Goal: Task Accomplishment & Management: Manage account settings

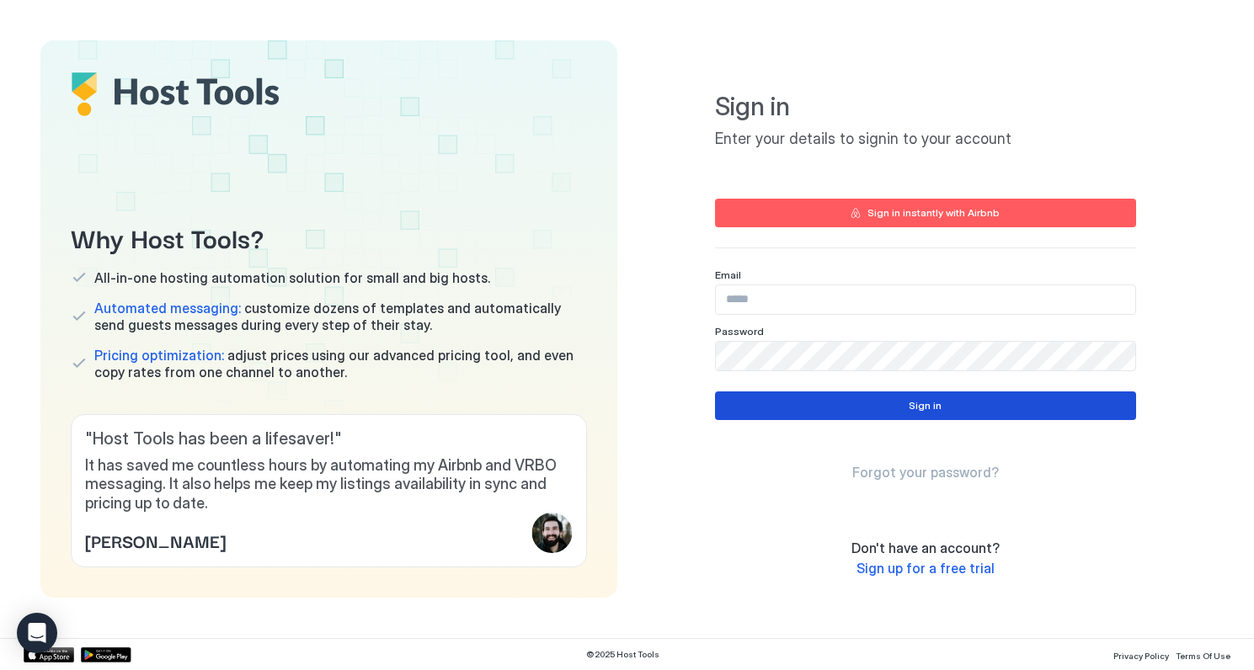
type input "**********"
click at [905, 405] on button "Sign in" at bounding box center [925, 406] width 421 height 29
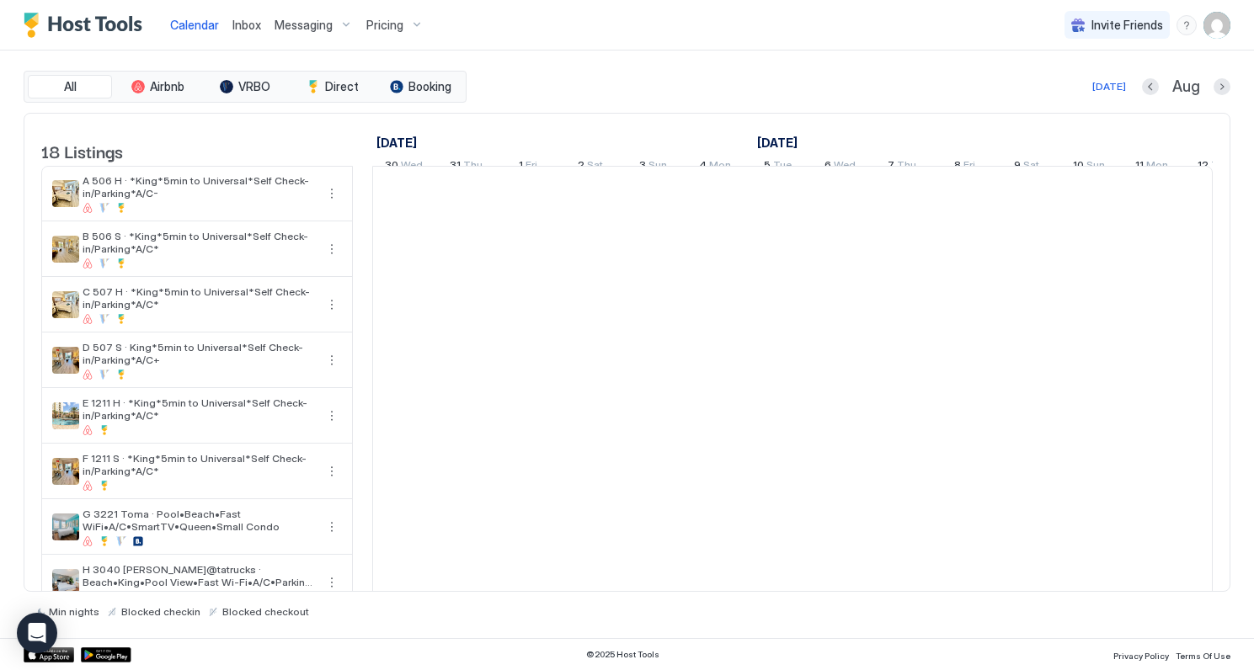
scroll to position [0, 935]
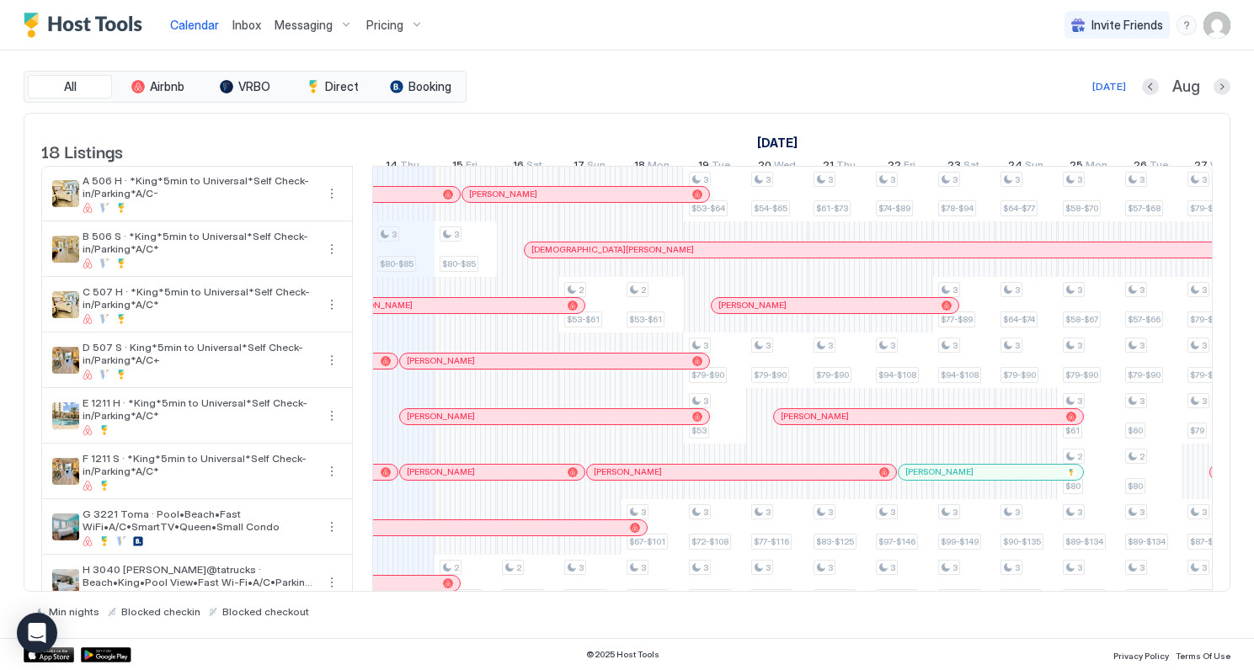
click at [1221, 29] on img "User profile" at bounding box center [1216, 25] width 27 height 27
click at [1080, 95] on span "Settings" at bounding box center [1064, 94] width 45 height 15
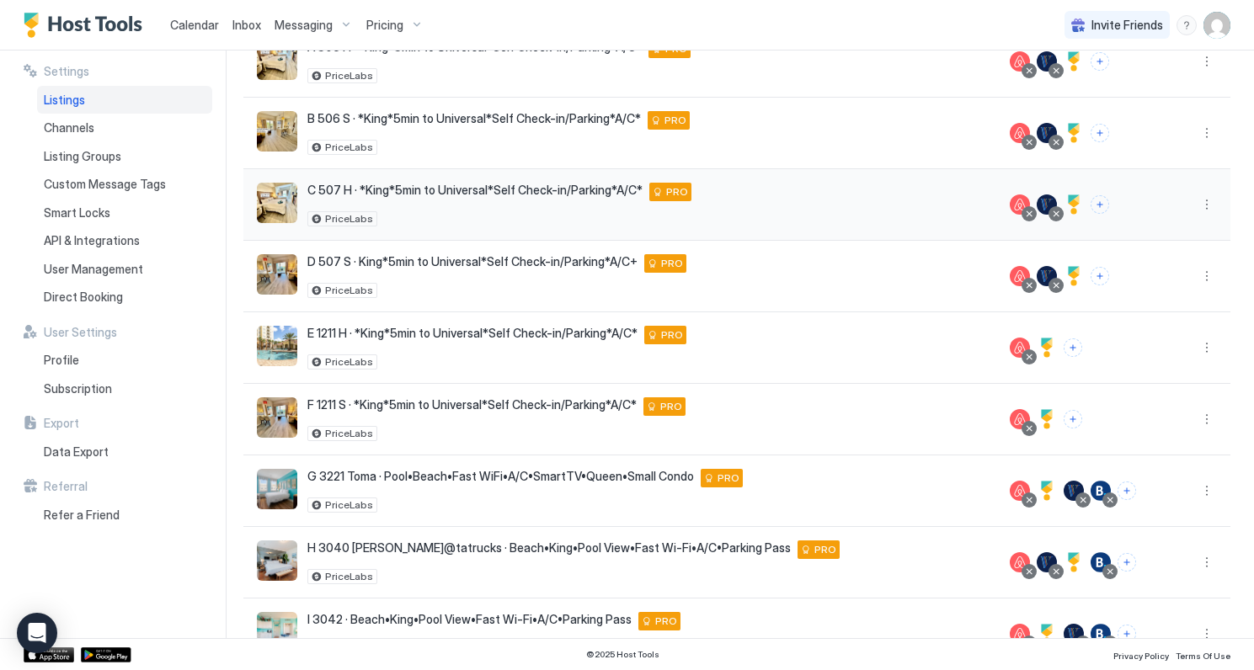
scroll to position [348, 0]
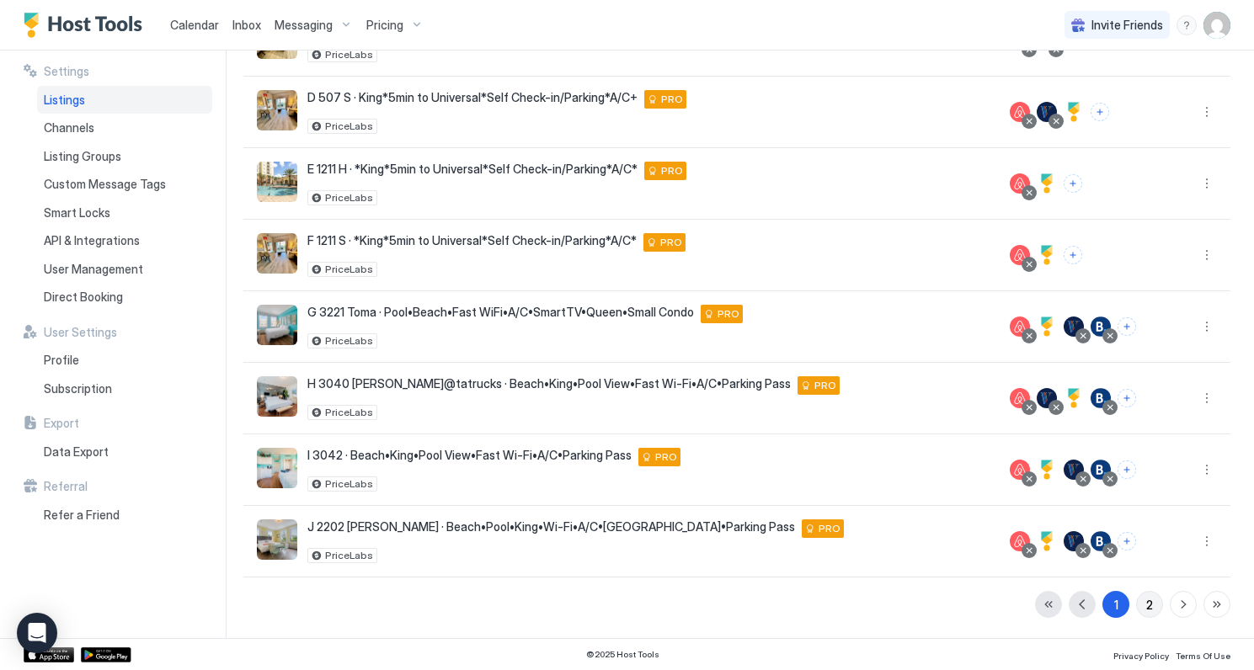
click at [1153, 605] on button "2" at bounding box center [1149, 604] width 27 height 27
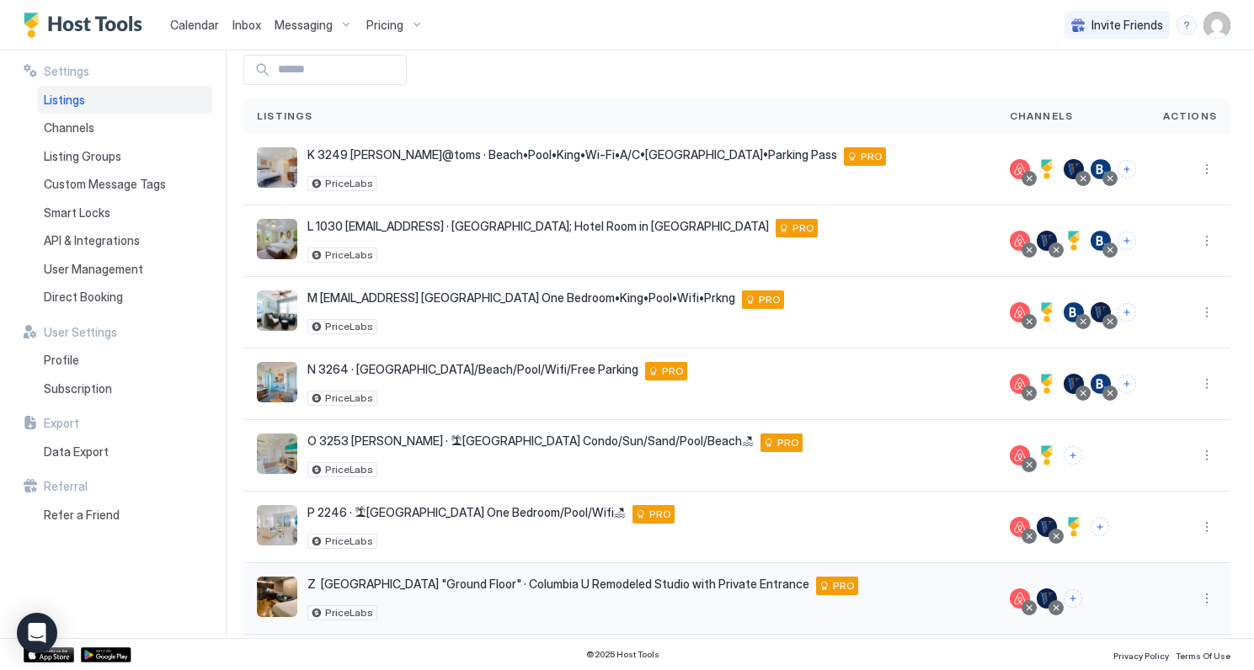
scroll to position [82, 0]
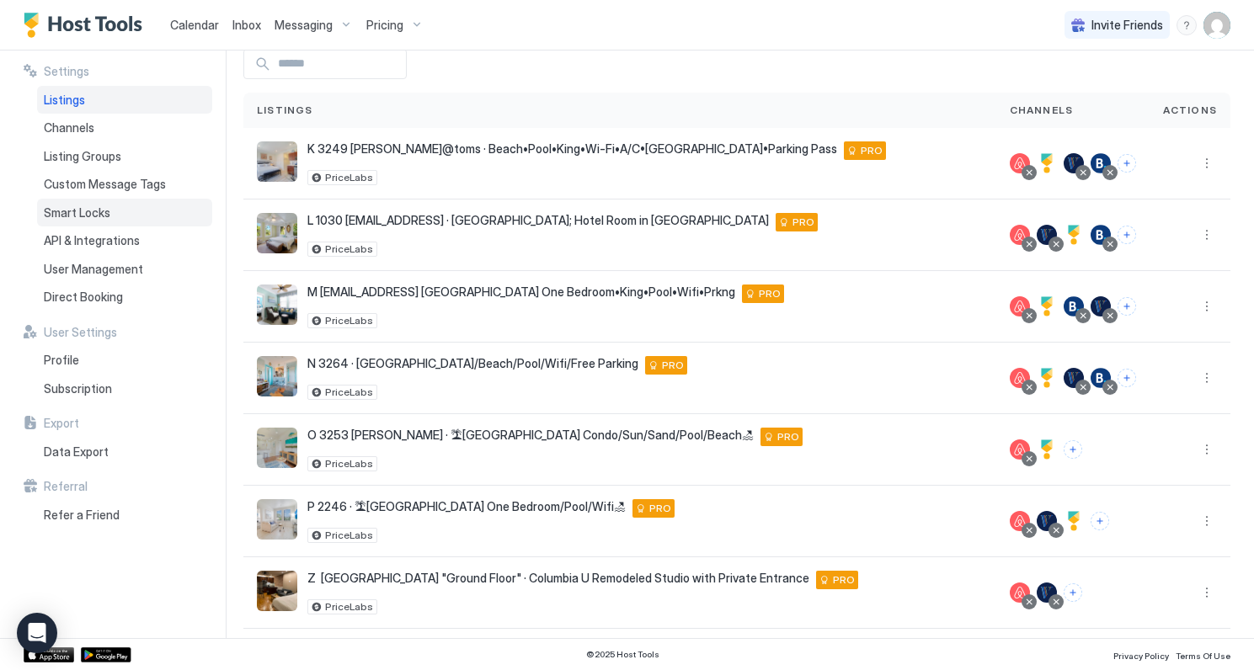
click at [82, 215] on span "Smart Locks" at bounding box center [77, 212] width 67 height 15
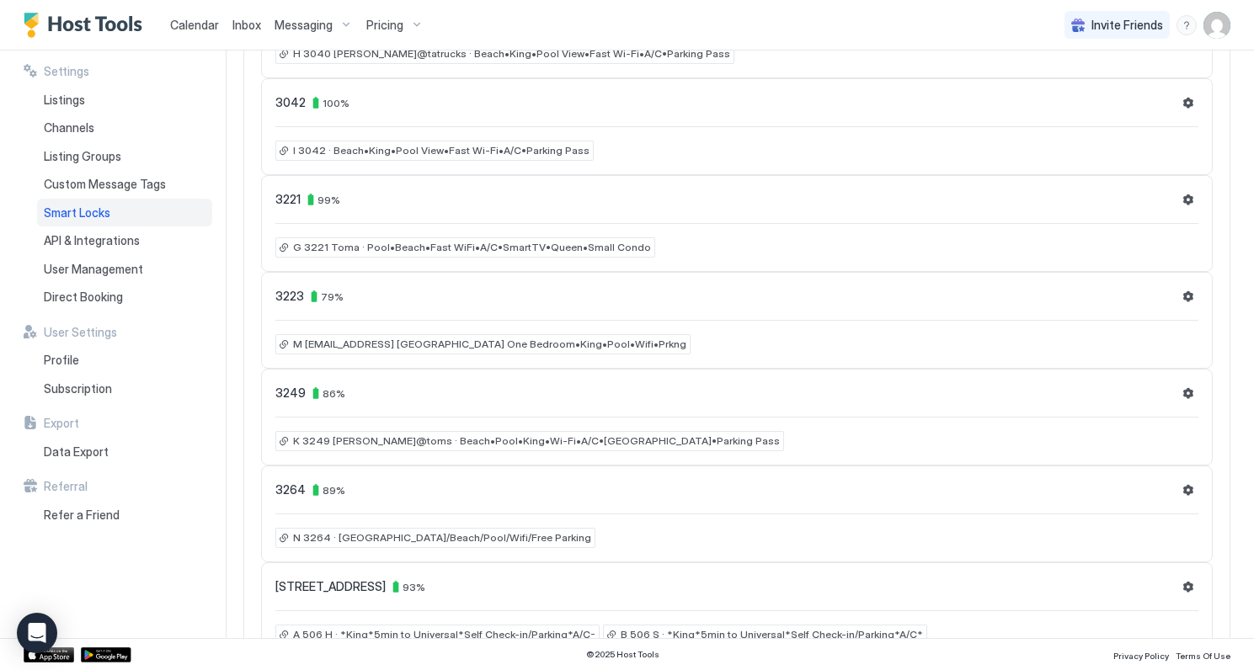
scroll to position [728, 0]
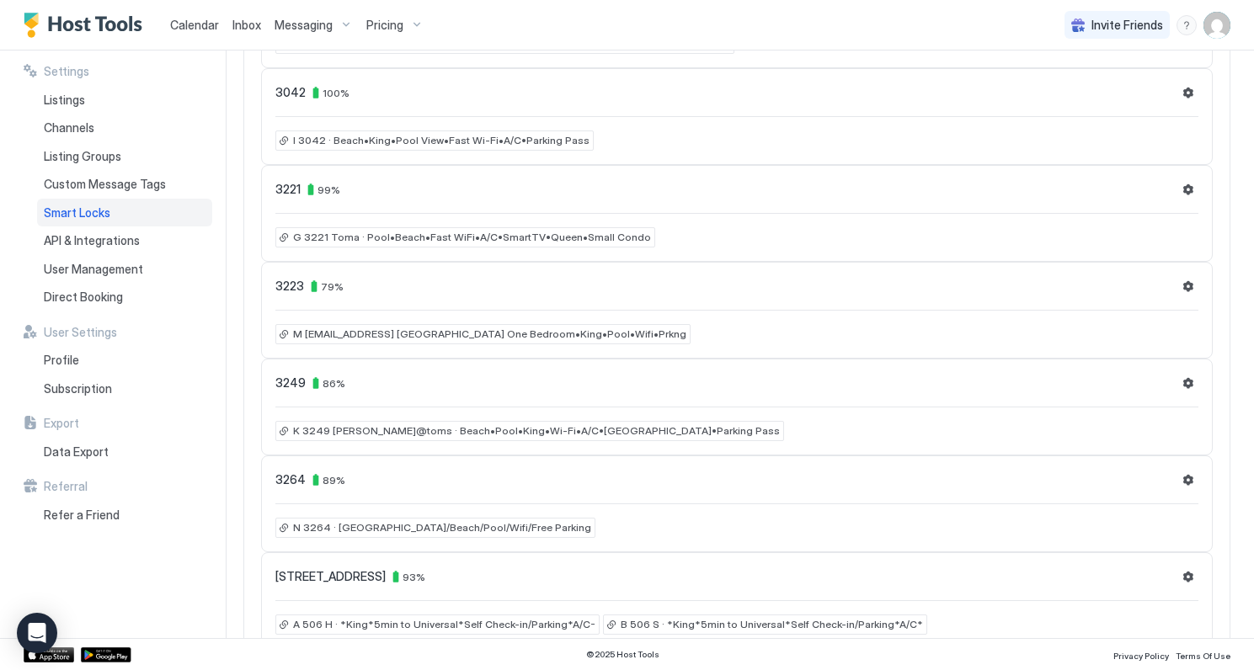
click at [616, 435] on span "K 3249 [PERSON_NAME]@toms · Beach•Pool•King•Wi-Fi•A/C•[GEOGRAPHIC_DATA]•Parking…" at bounding box center [536, 431] width 487 height 15
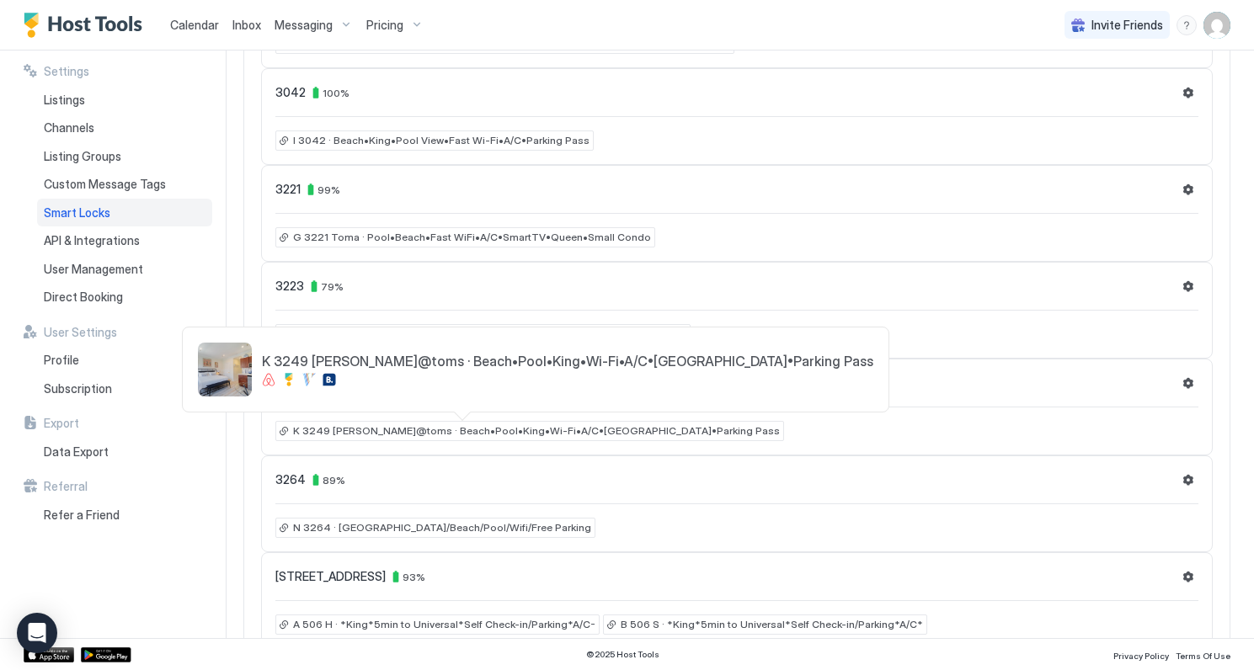
click at [807, 416] on div at bounding box center [627, 335] width 1254 height 670
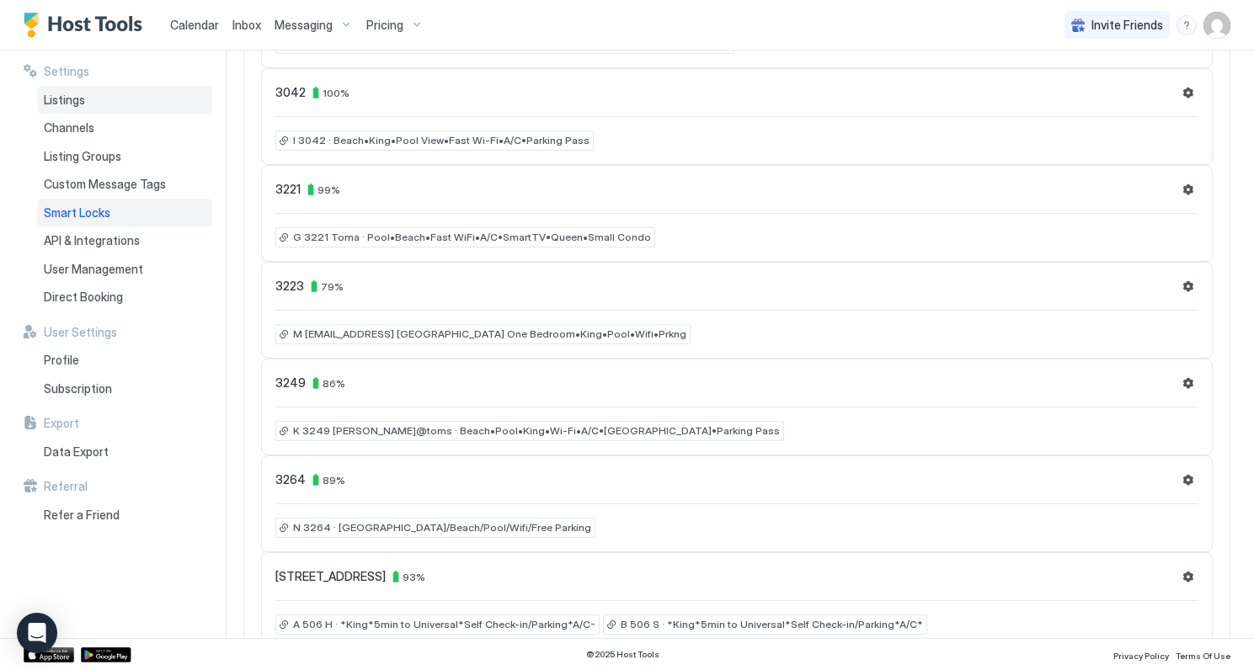
click at [67, 100] on span "Listings" at bounding box center [64, 100] width 41 height 15
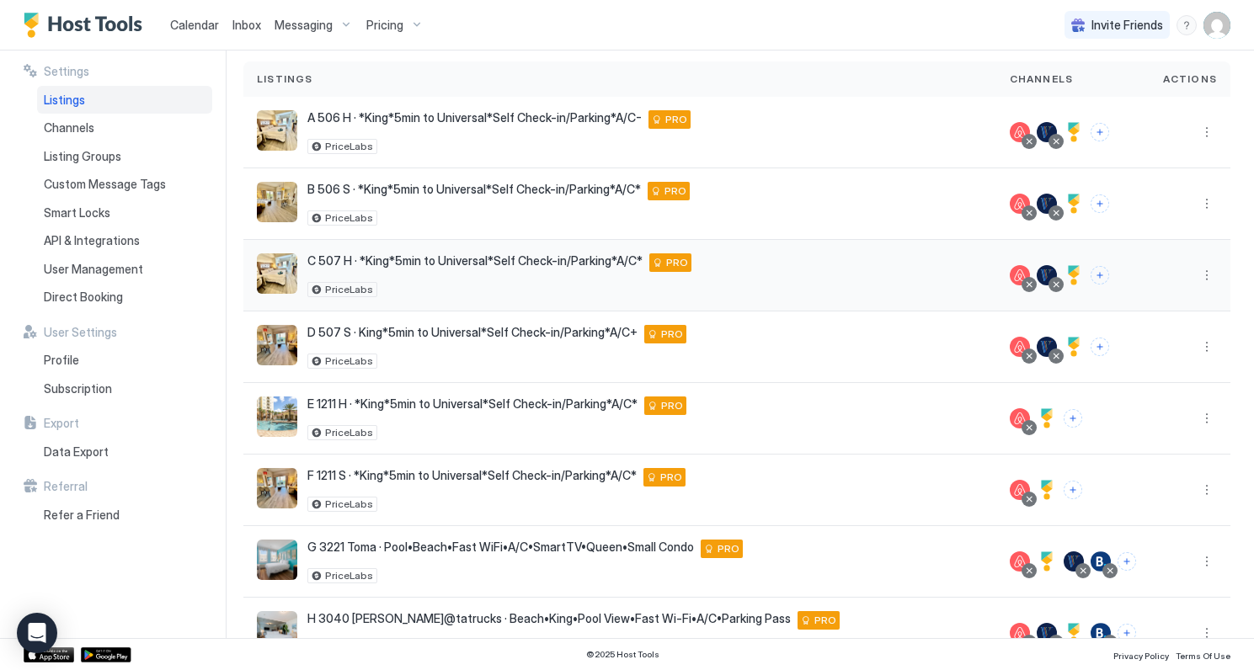
scroll to position [348, 0]
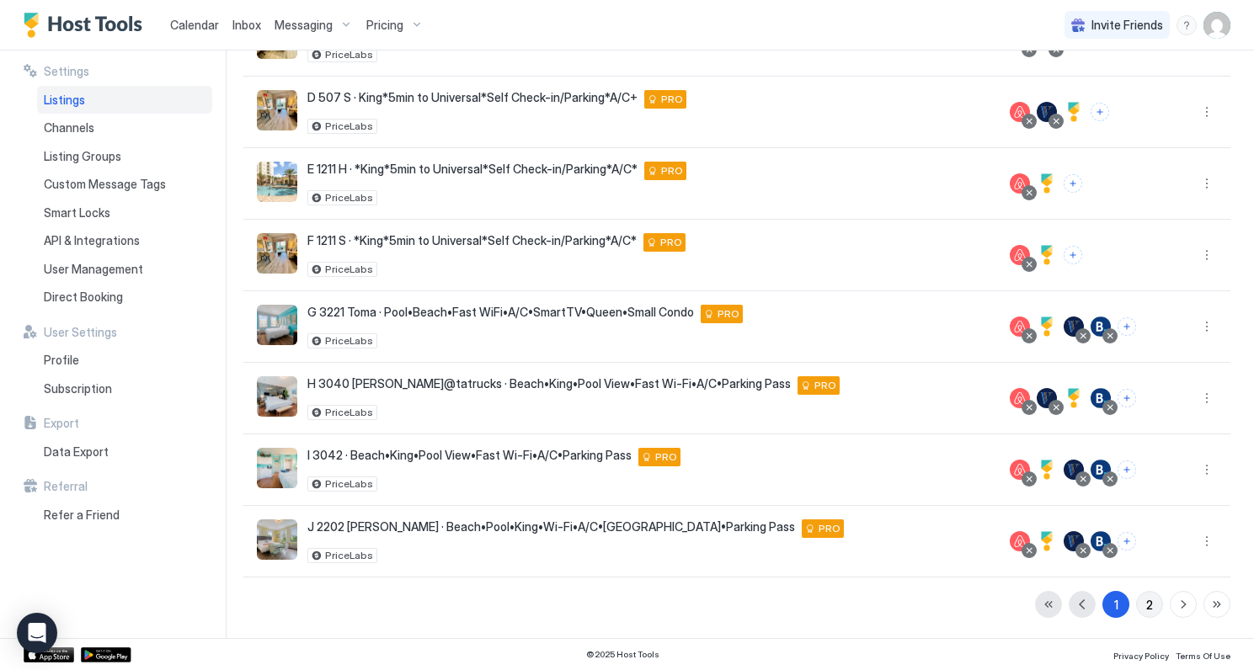
click at [1147, 599] on div "2" at bounding box center [1149, 605] width 7 height 18
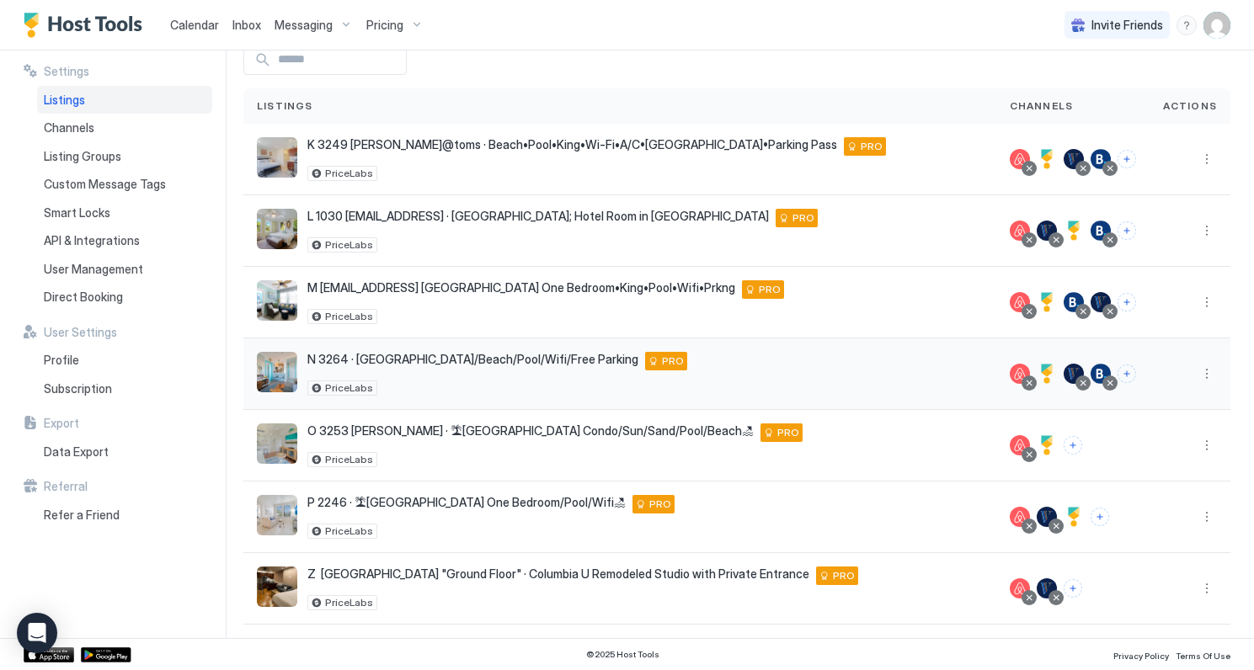
scroll to position [0, 0]
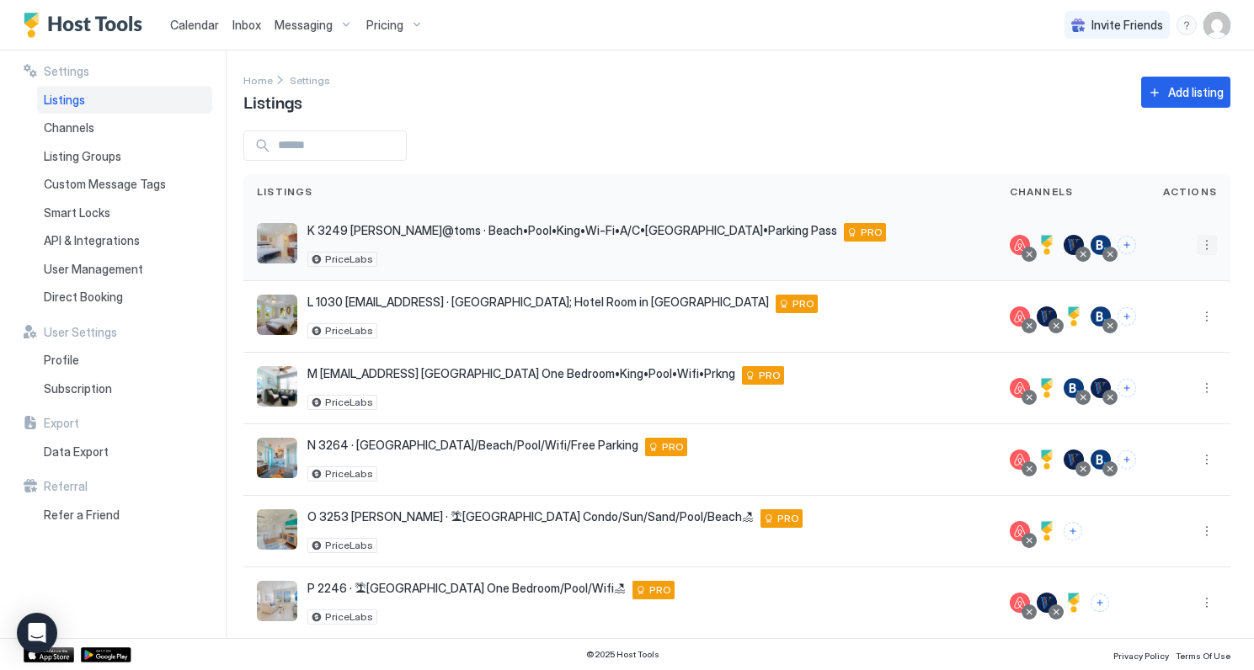
click at [1210, 242] on button "More options" at bounding box center [1206, 245] width 20 height 20
click at [1142, 322] on span "Listing Settings" at bounding box center [1168, 323] width 75 height 13
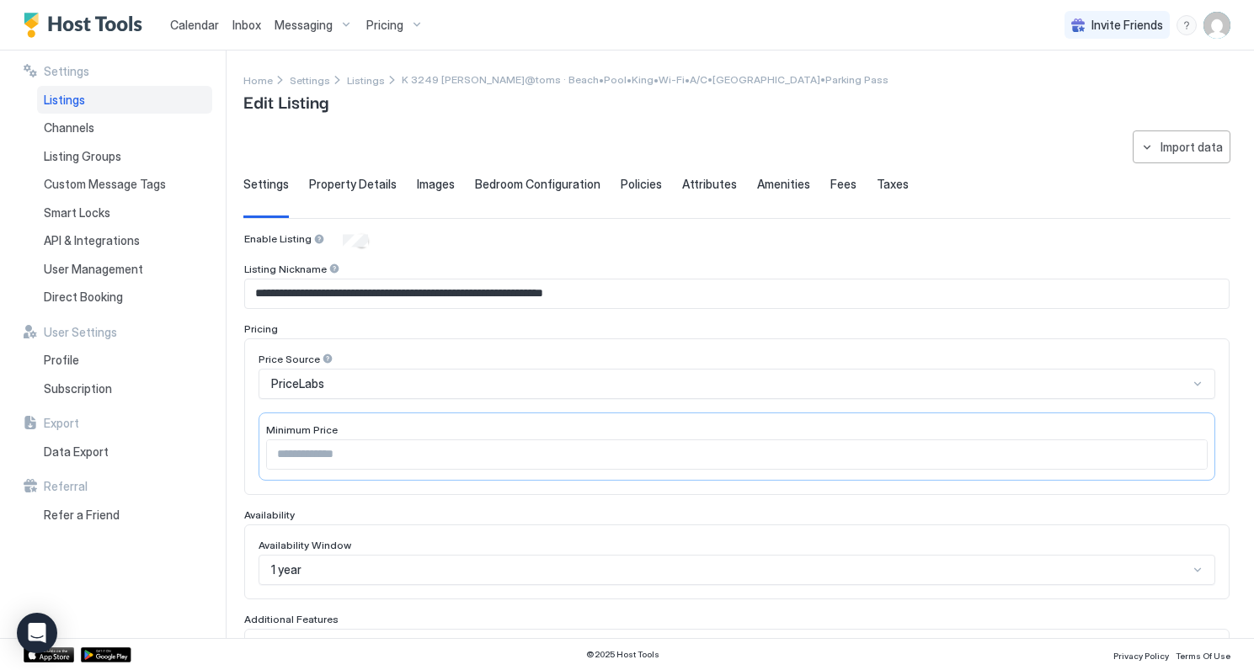
click at [204, 25] on span "Calendar" at bounding box center [194, 25] width 49 height 14
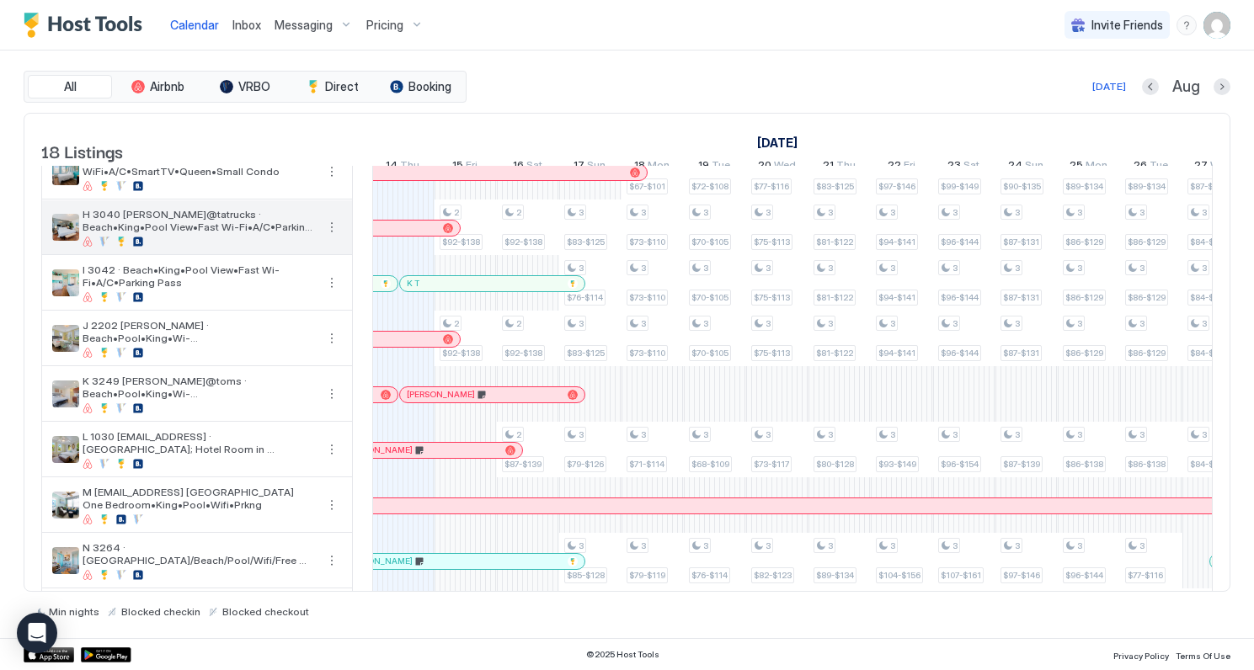
scroll to position [377, 0]
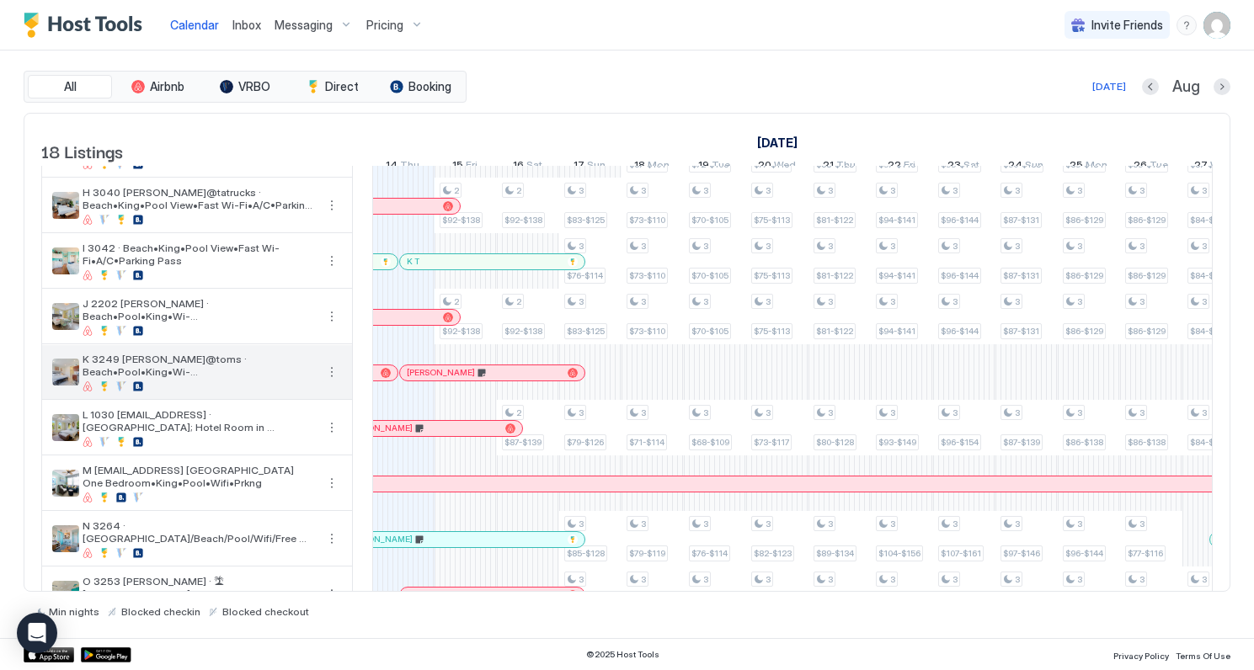
click at [330, 382] on button "More options" at bounding box center [332, 372] width 20 height 20
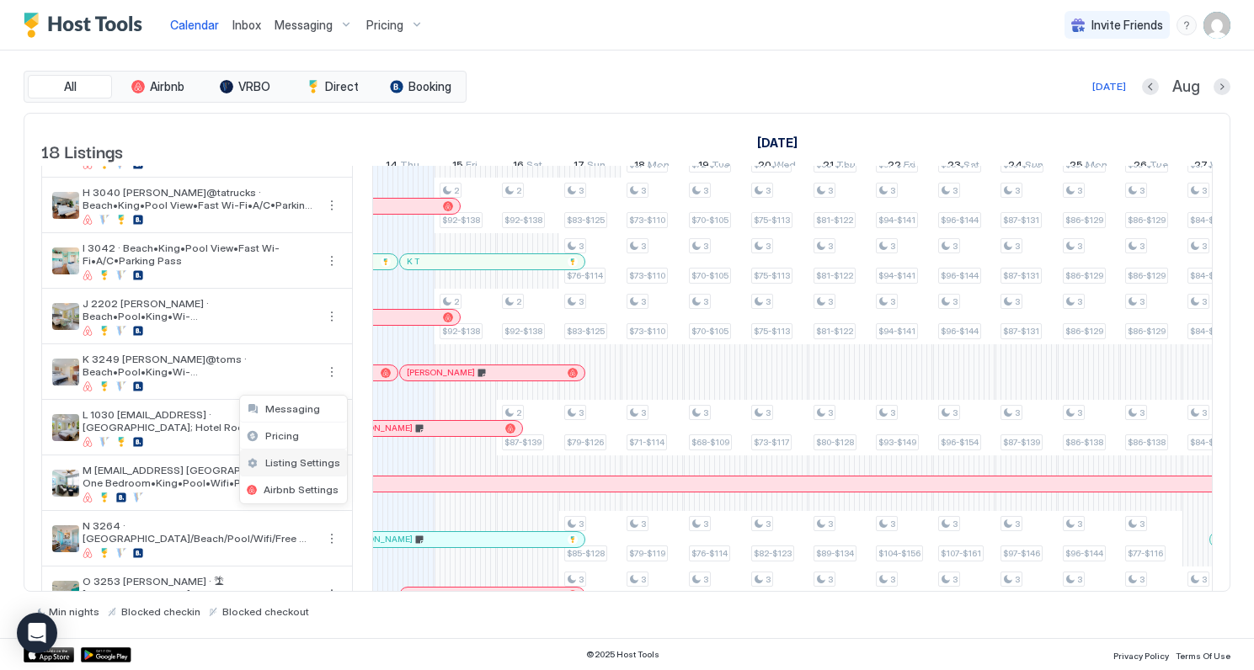
click at [286, 459] on span "Listing Settings" at bounding box center [302, 462] width 75 height 13
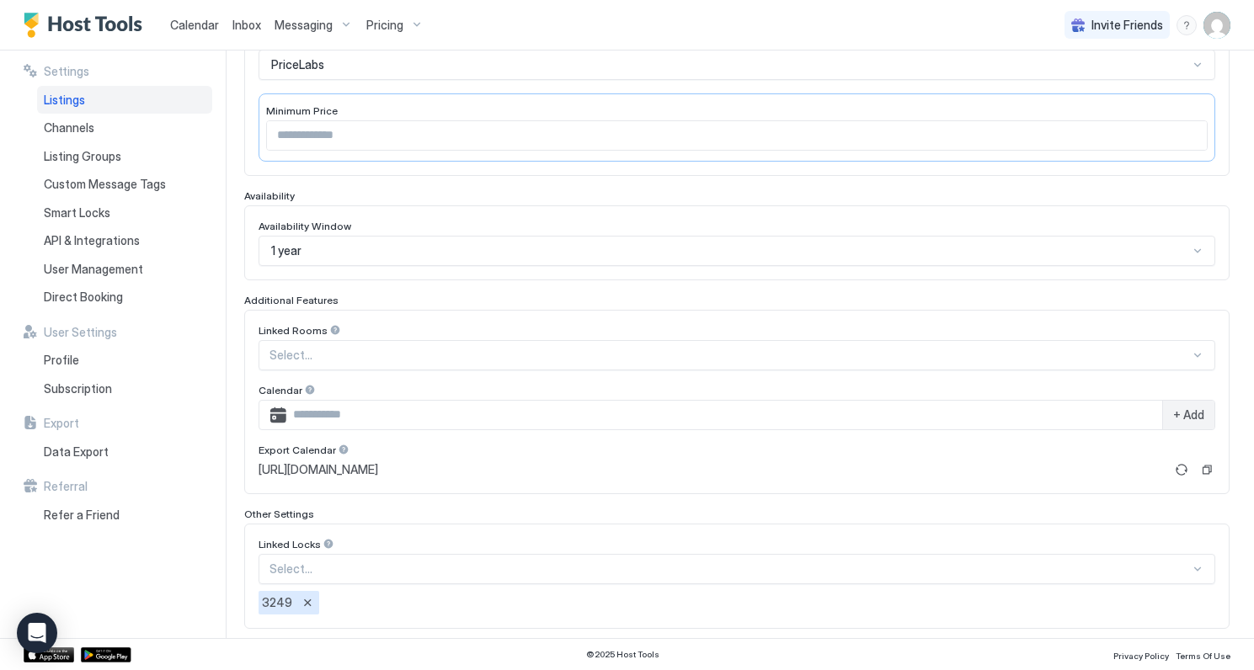
scroll to position [404, 0]
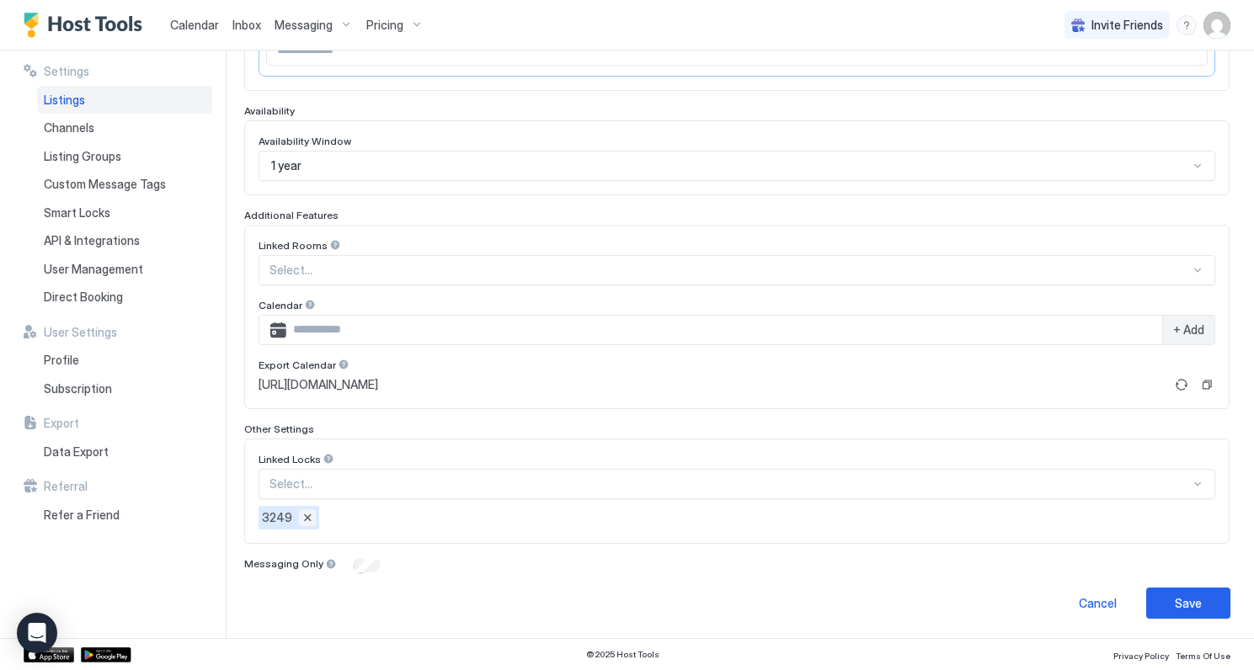
click at [301, 515] on button "Remove" at bounding box center [307, 517] width 17 height 17
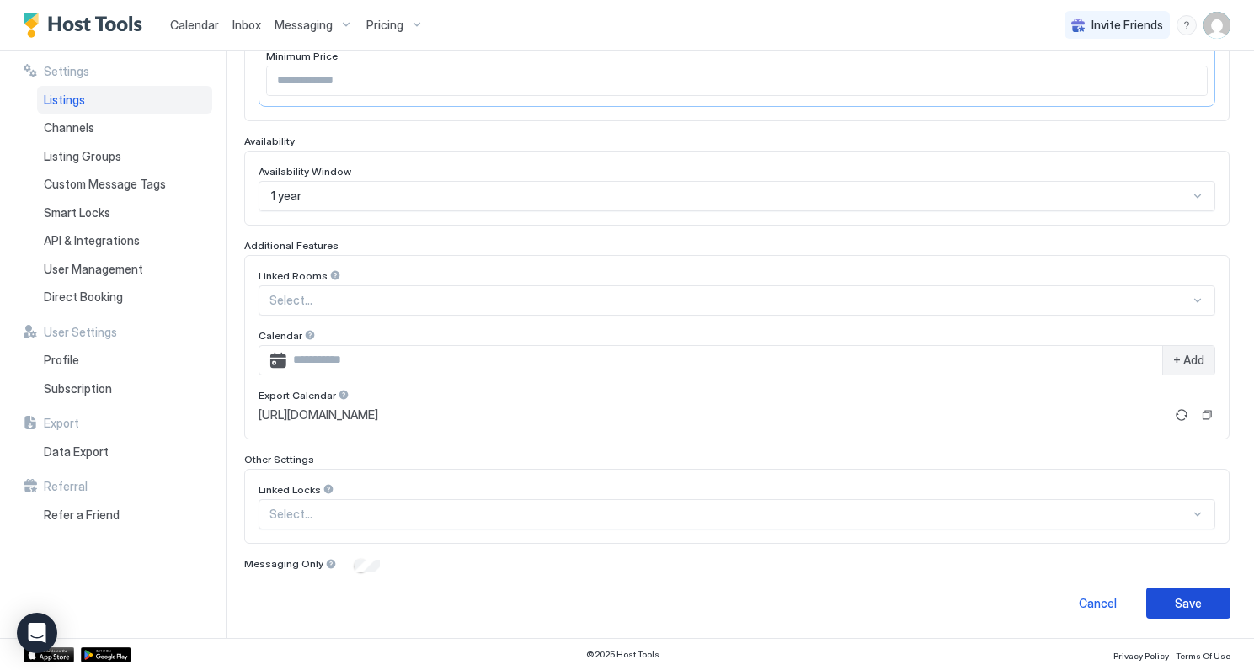
click at [1199, 601] on div "Save" at bounding box center [1188, 603] width 27 height 18
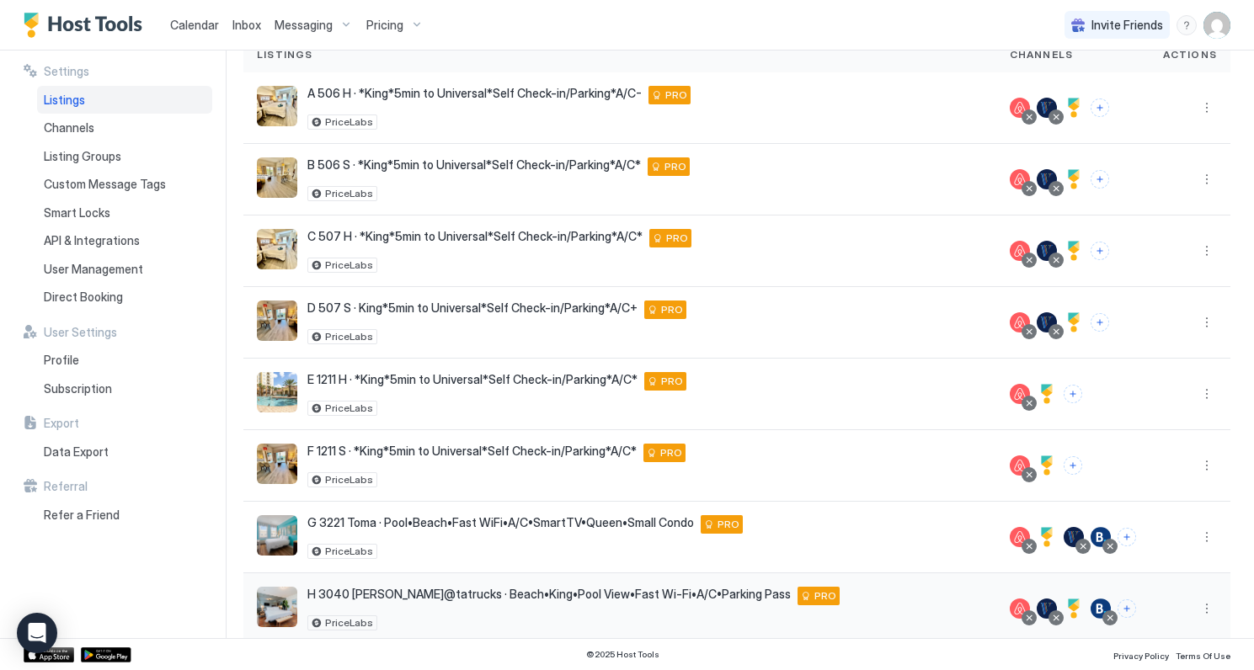
scroll to position [134, 0]
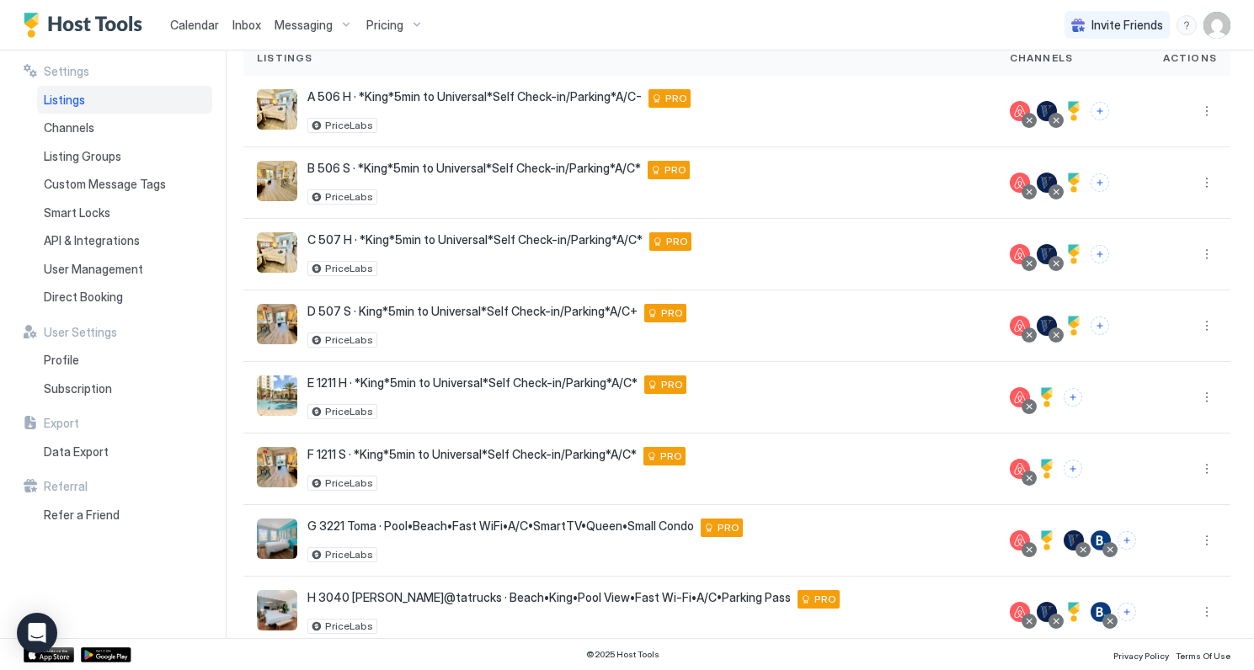
click at [207, 25] on span "Calendar" at bounding box center [194, 25] width 49 height 14
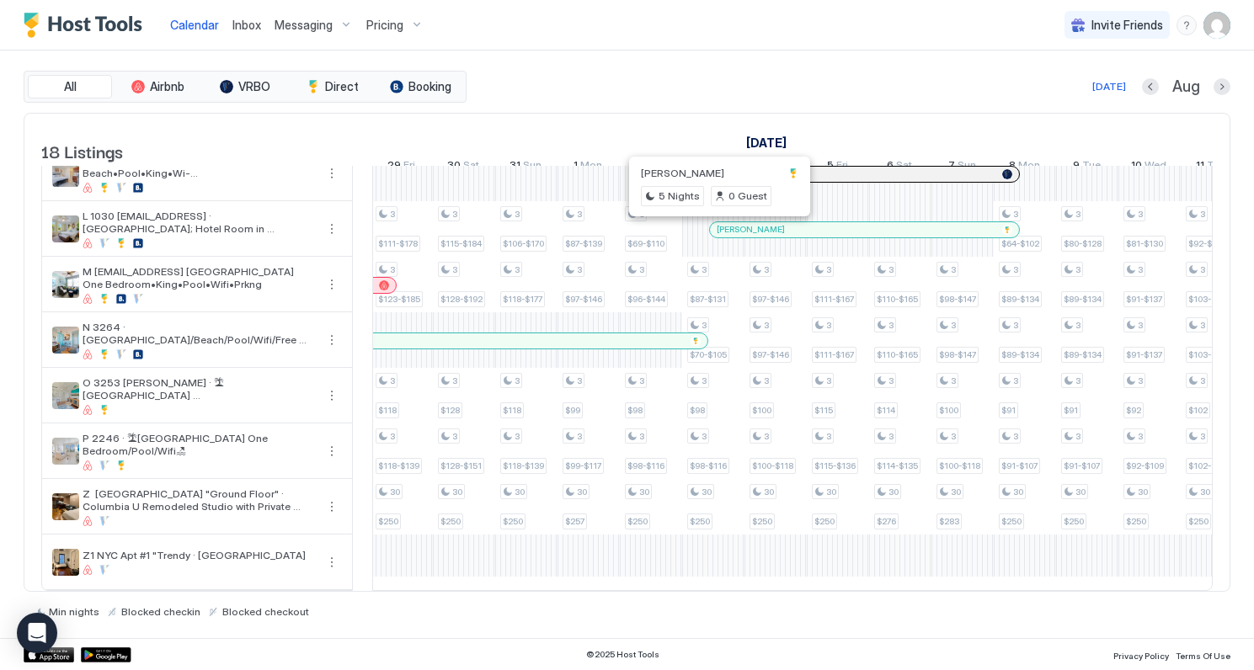
scroll to position [0, 577]
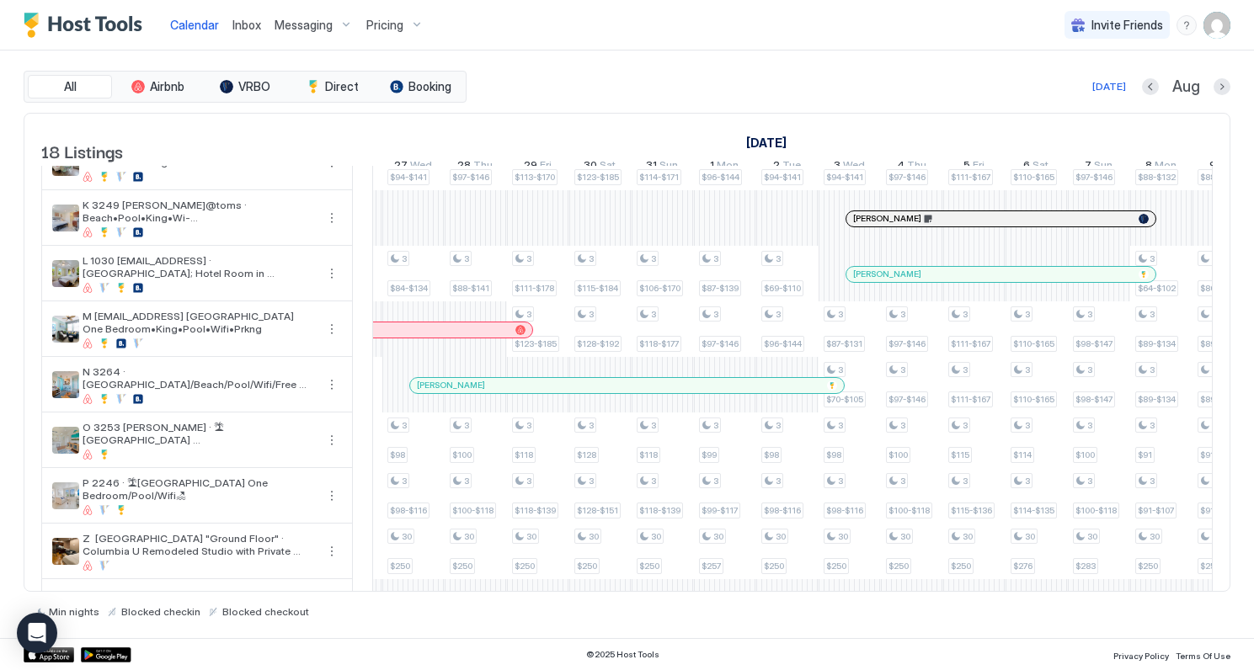
click at [430, 392] on div at bounding box center [430, 385] width 13 height 13
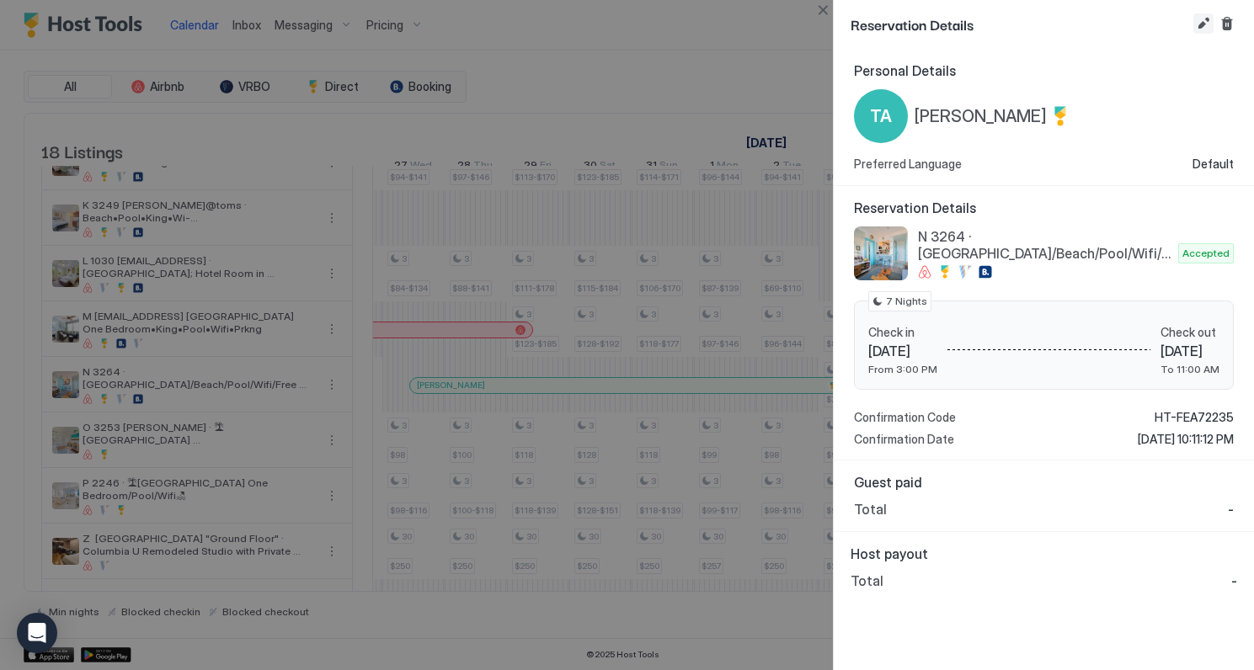
click at [1200, 21] on button "Edit reservation" at bounding box center [1203, 23] width 20 height 20
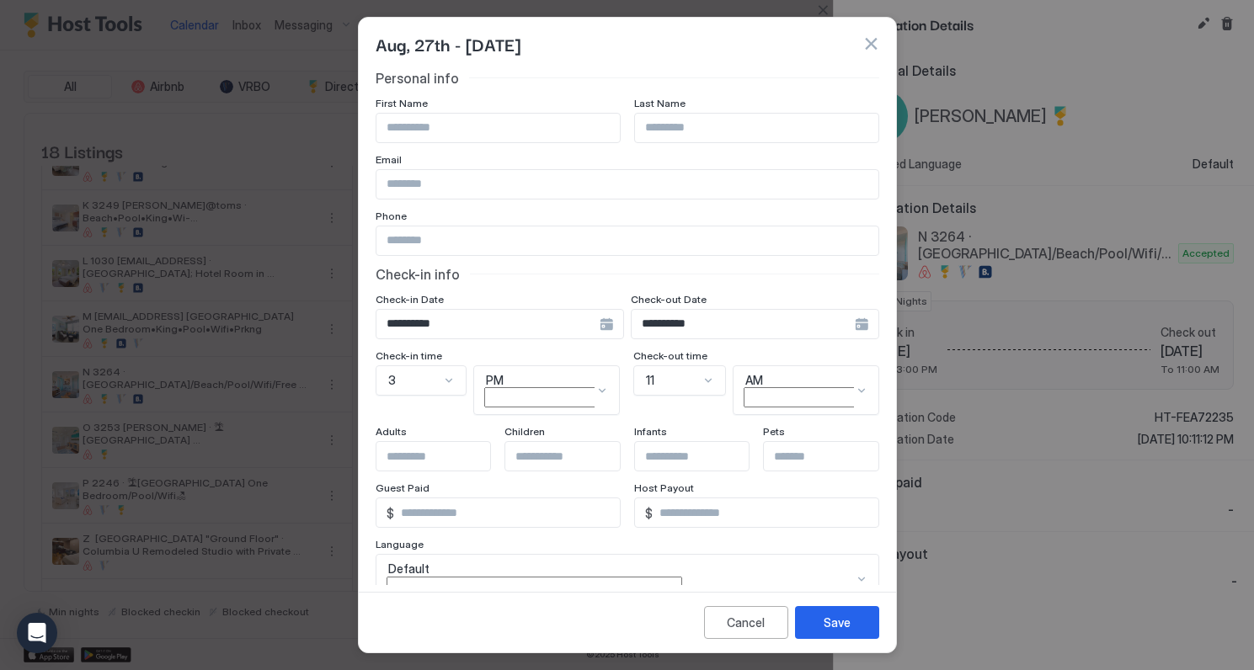
click at [608, 328] on div "**********" at bounding box center [500, 324] width 248 height 30
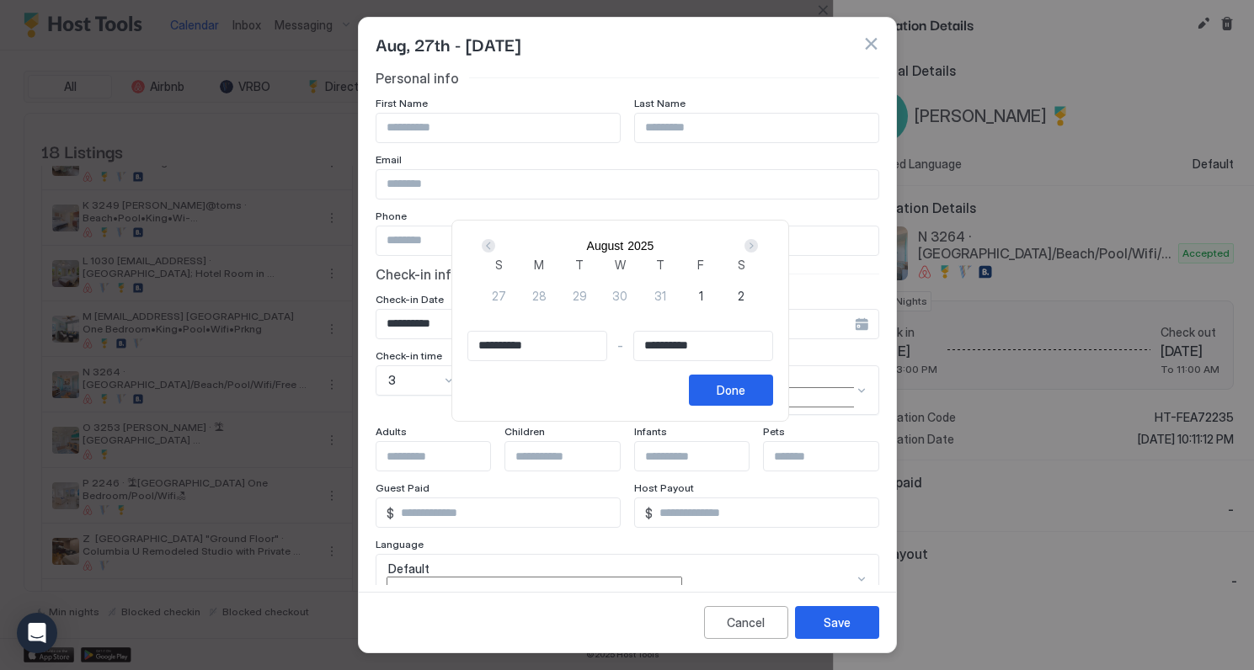
type input "**********"
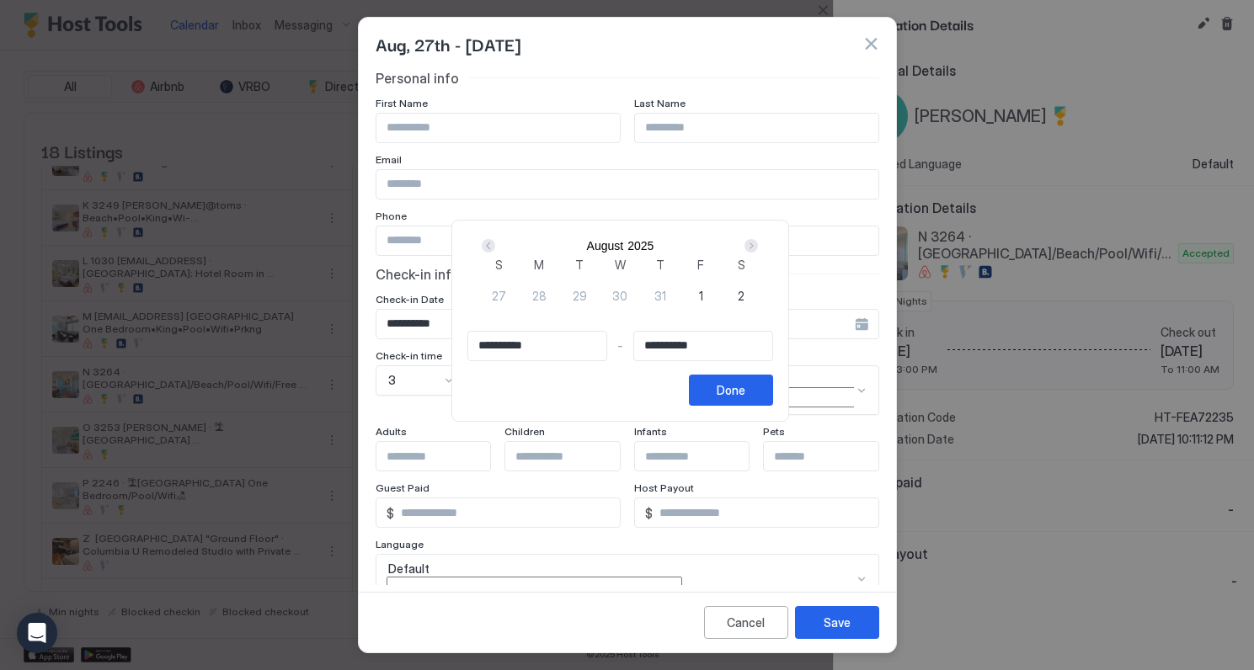
type input "**********"
click at [757, 252] on div "Next" at bounding box center [750, 245] width 13 height 13
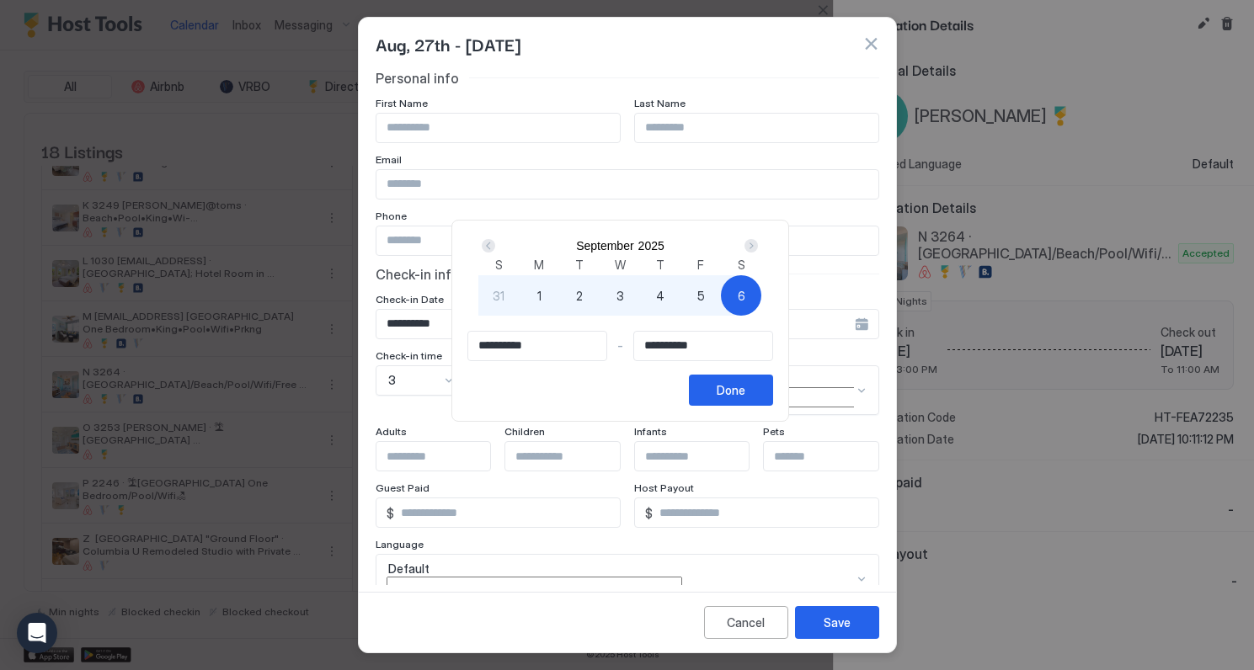
click at [761, 316] on div "7" at bounding box center [781, 295] width 40 height 40
type input "**********"
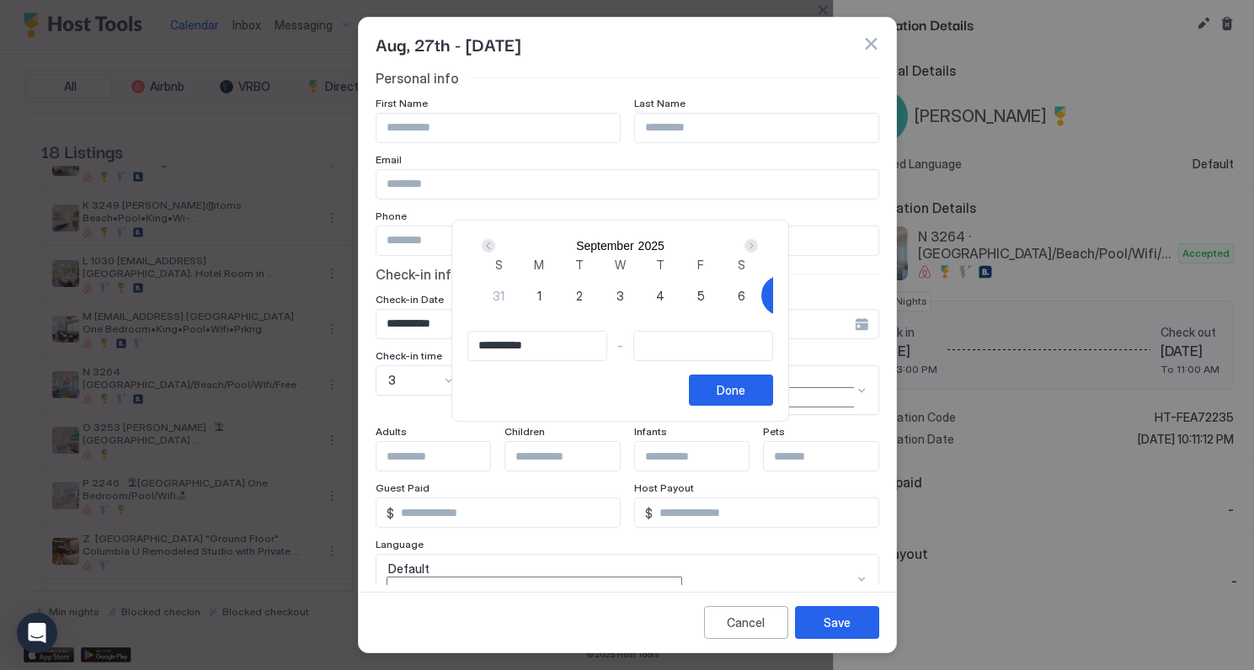
type input "**********"
click at [495, 248] on div "Prev" at bounding box center [488, 245] width 13 height 13
type input "**********"
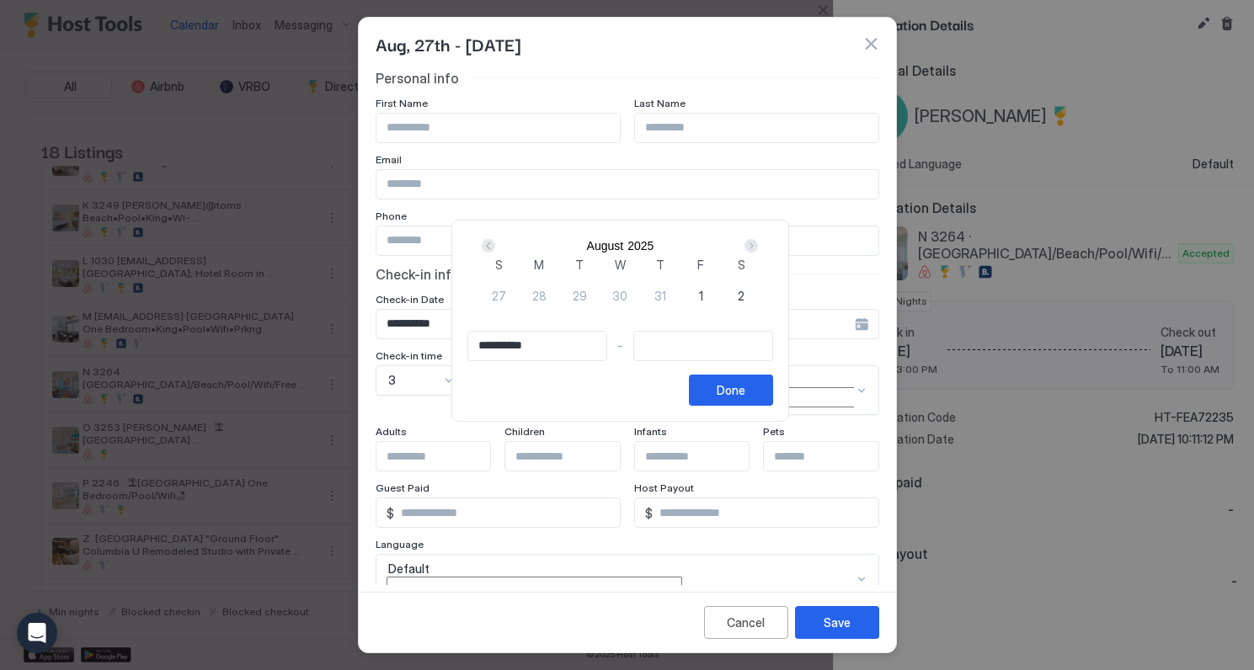
click at [757, 253] on div "Next" at bounding box center [750, 245] width 13 height 13
type input "**********"
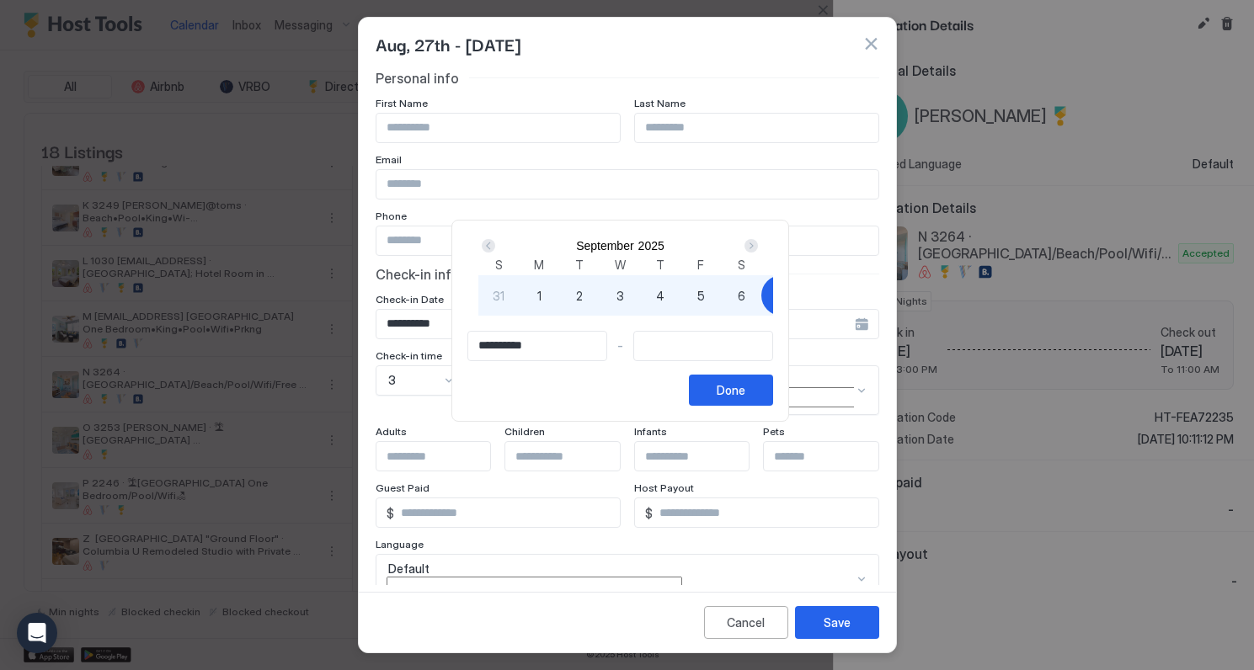
click at [778, 305] on span "7" at bounding box center [782, 296] width 8 height 18
type input "**********"
click at [745, 399] on div "Done" at bounding box center [731, 390] width 29 height 18
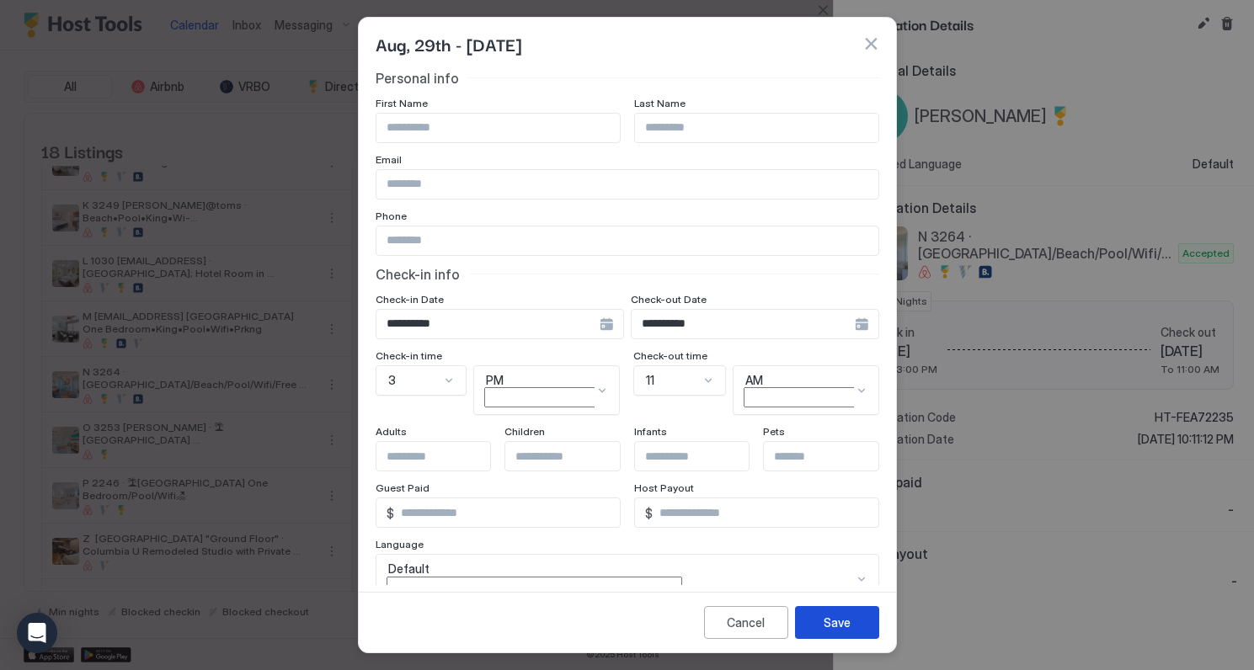
click at [847, 621] on div "Save" at bounding box center [836, 623] width 27 height 18
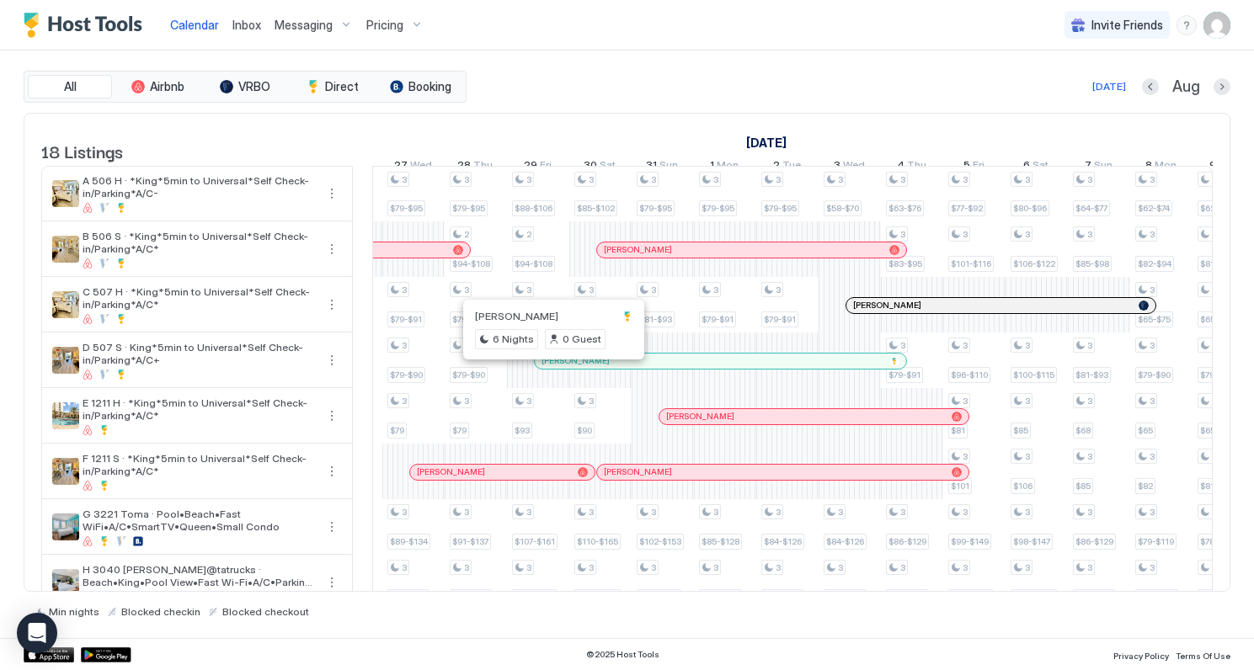
click at [550, 368] on div at bounding box center [549, 360] width 13 height 13
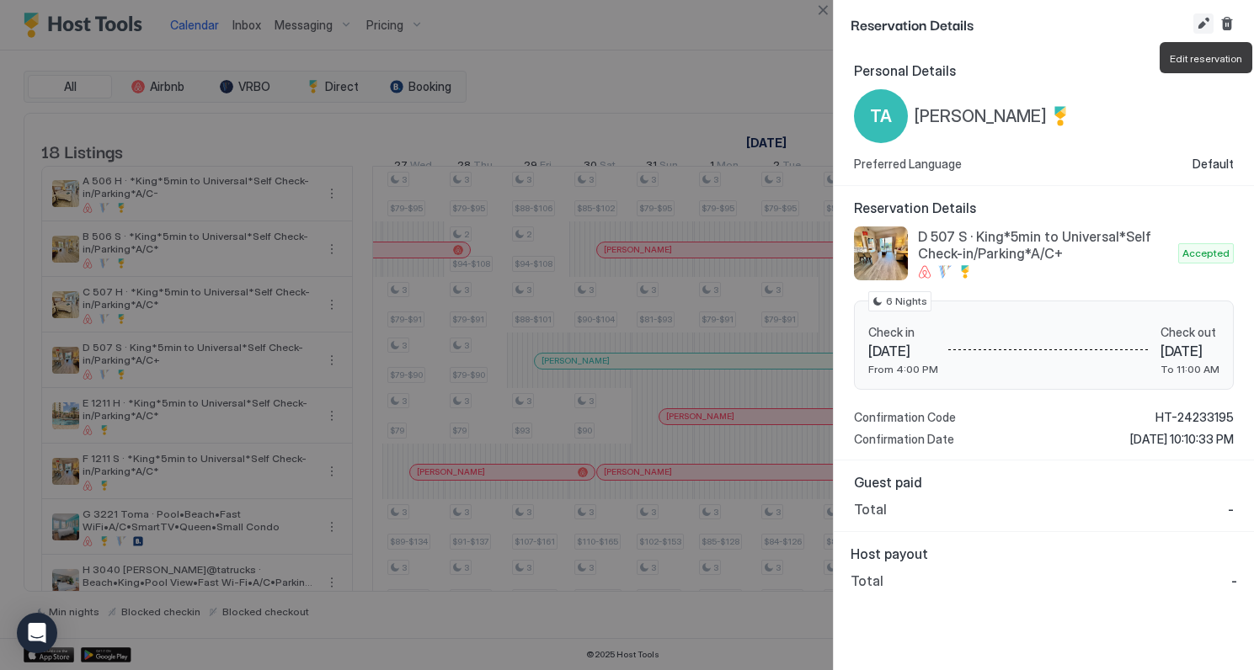
click at [1204, 24] on button "Edit reservation" at bounding box center [1203, 23] width 20 height 20
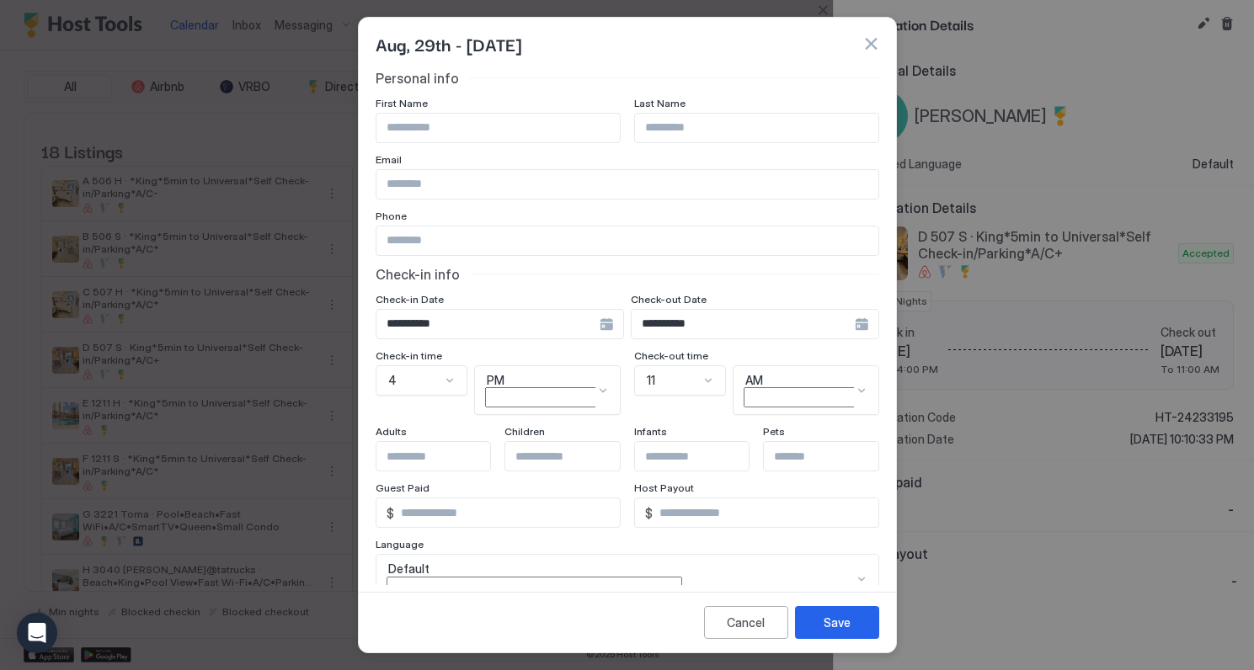
click at [610, 327] on div "**********" at bounding box center [500, 324] width 248 height 30
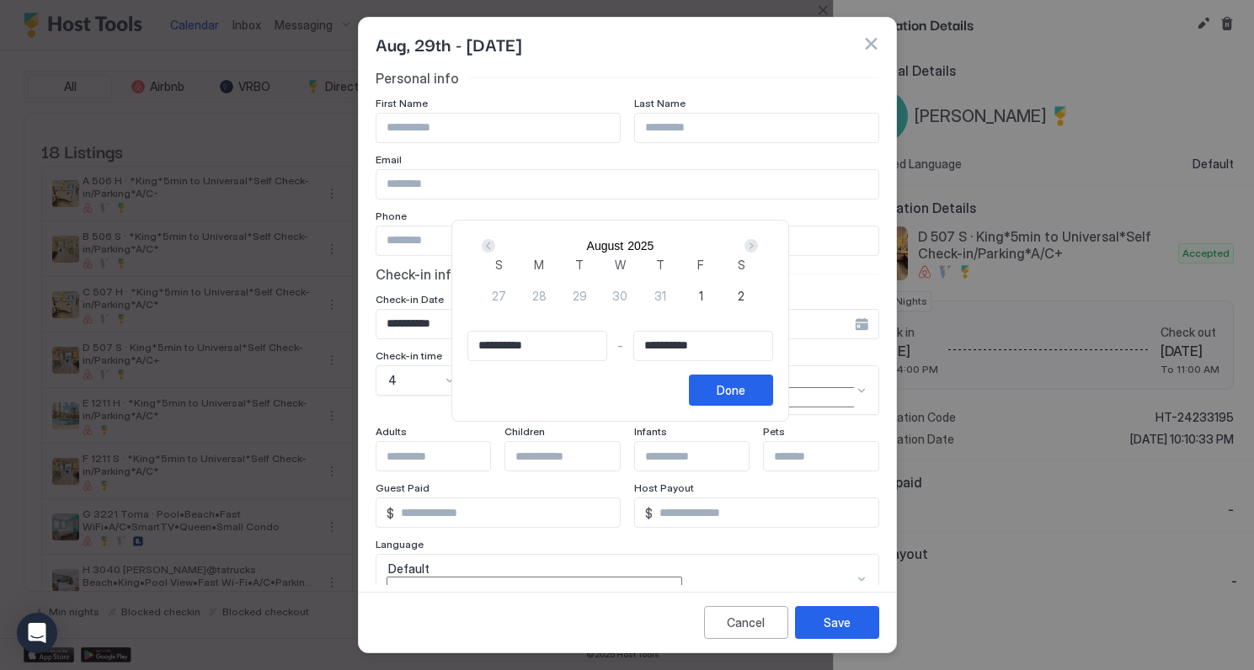
click at [871, 42] on div at bounding box center [627, 335] width 1254 height 670
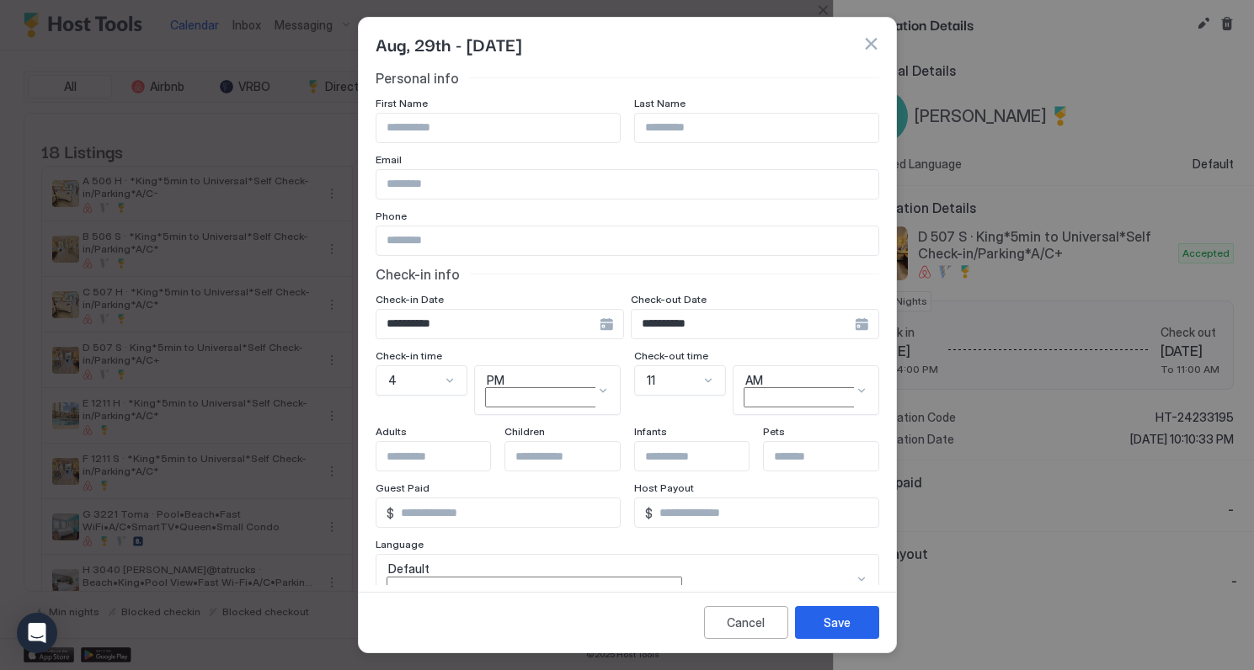
click at [871, 42] on button "button" at bounding box center [870, 43] width 17 height 17
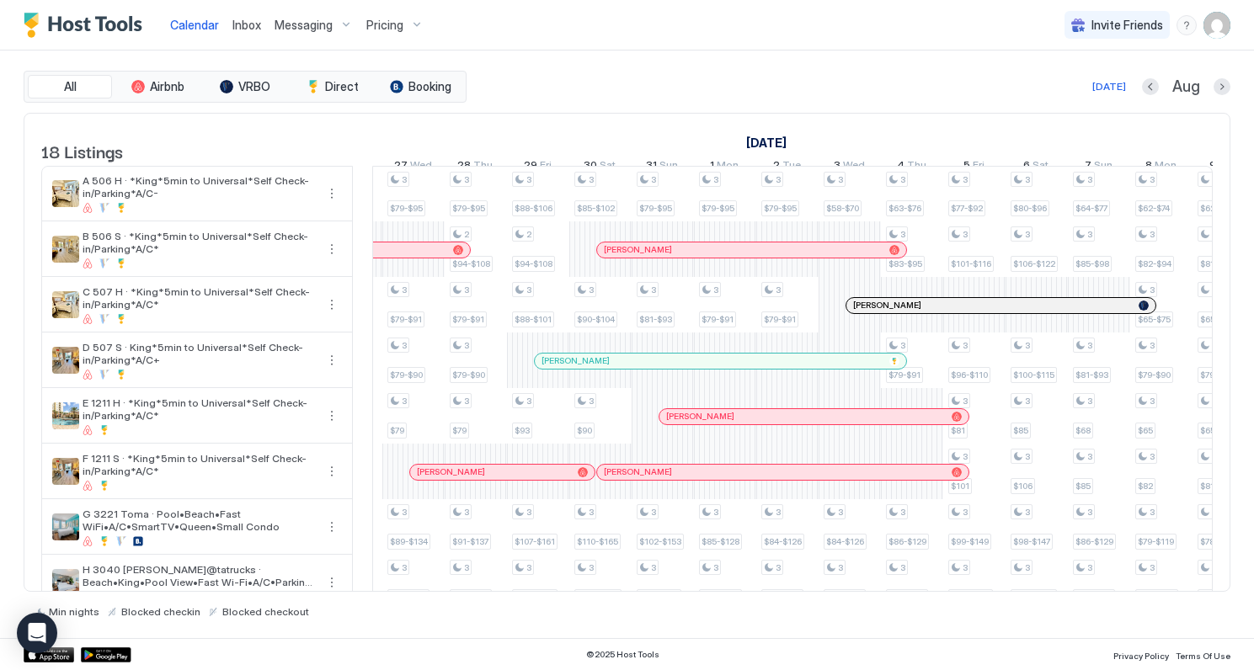
click at [871, 42] on div "Calendar Inbox Messaging Pricing Invite Friends TA" at bounding box center [627, 25] width 1254 height 51
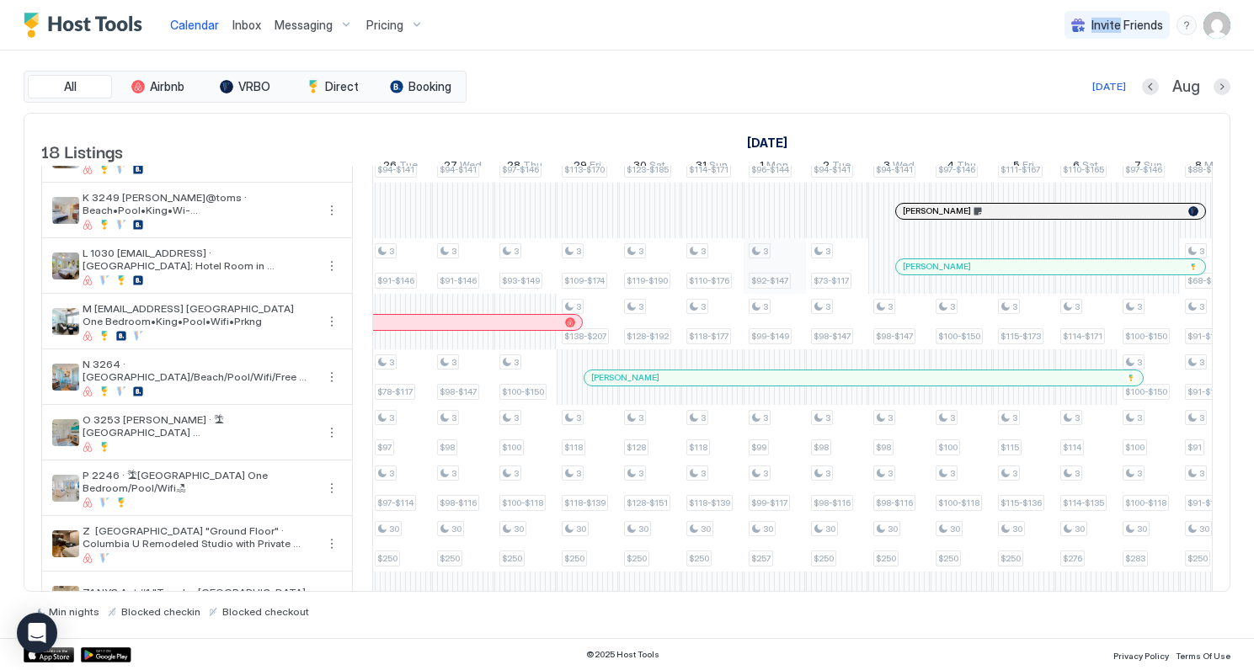
scroll to position [0, 438]
click at [256, 87] on span "VRBO" at bounding box center [254, 86] width 32 height 15
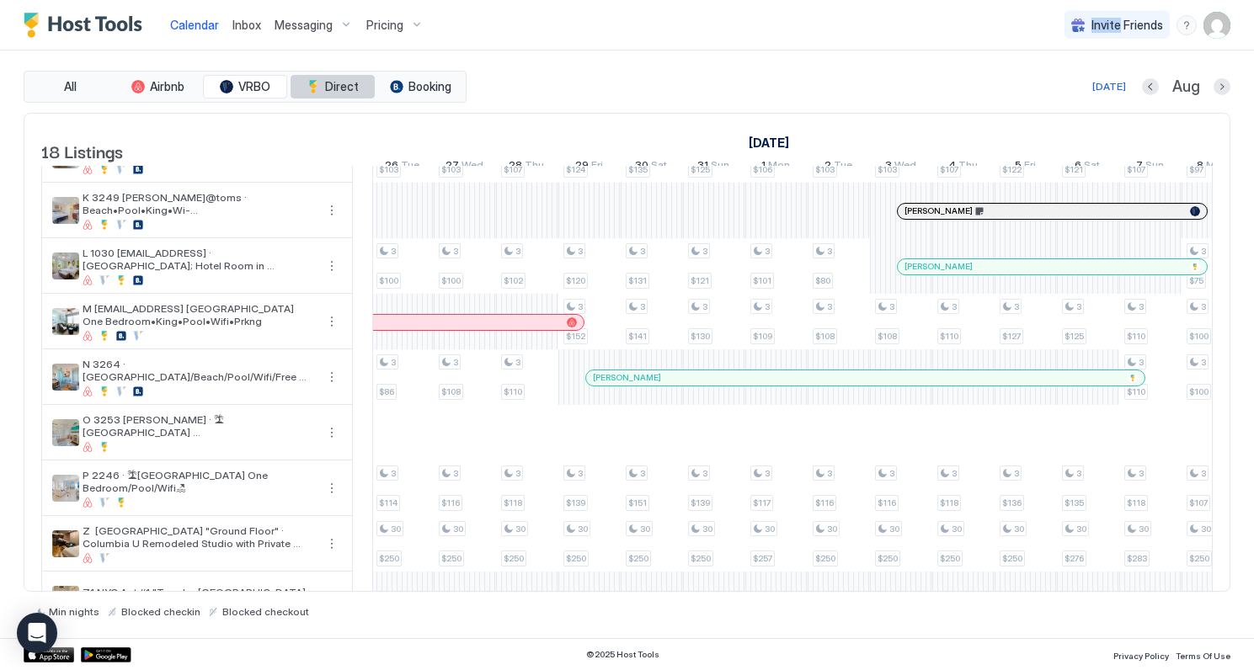
click at [333, 79] on span "Direct" at bounding box center [342, 86] width 34 height 15
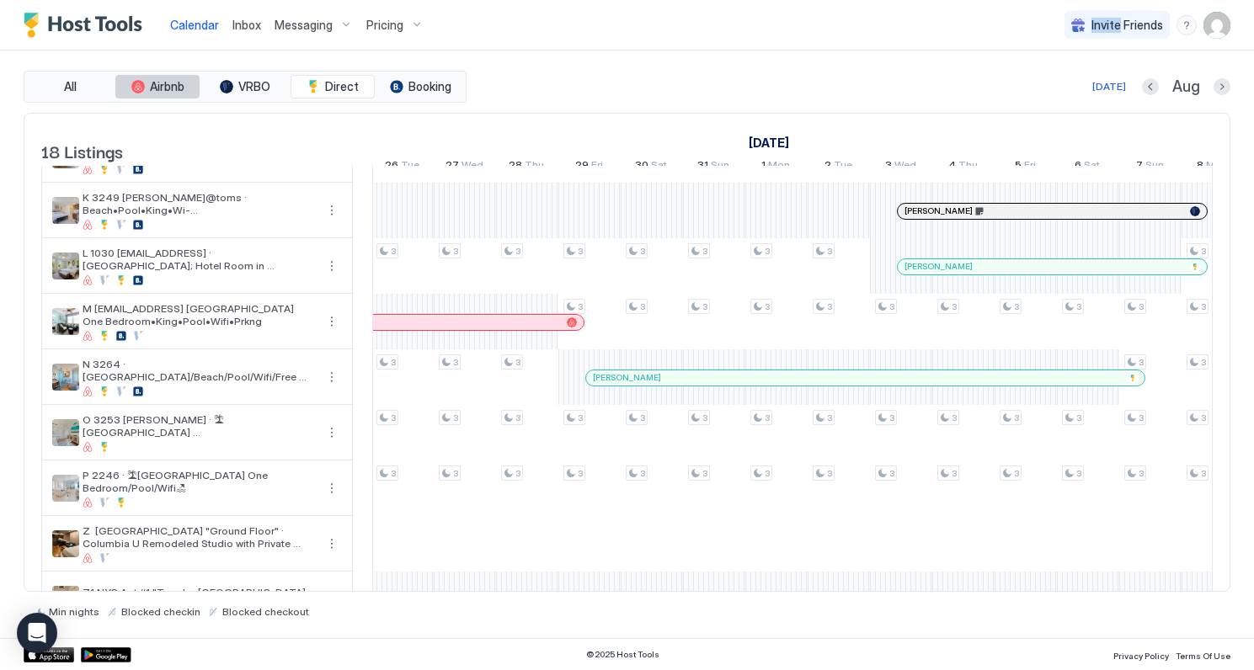
click at [163, 82] on span "Airbnb" at bounding box center [167, 86] width 35 height 15
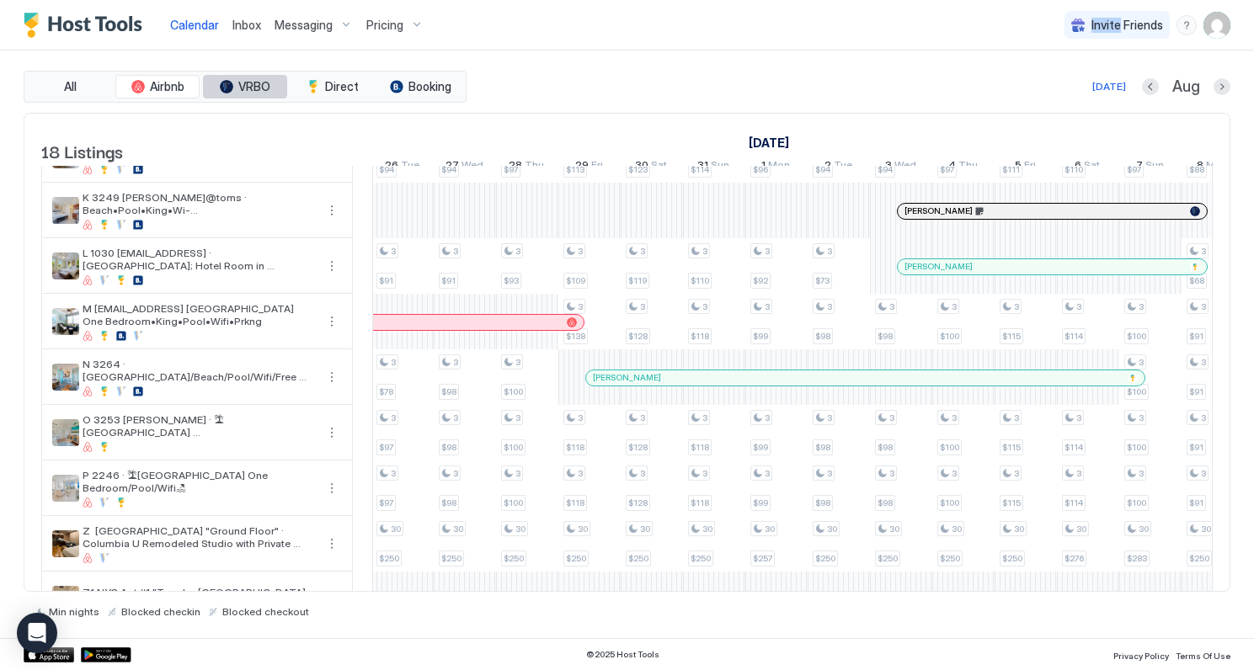
click at [251, 88] on span "VRBO" at bounding box center [254, 86] width 32 height 15
click at [335, 87] on span "Direct" at bounding box center [342, 86] width 34 height 15
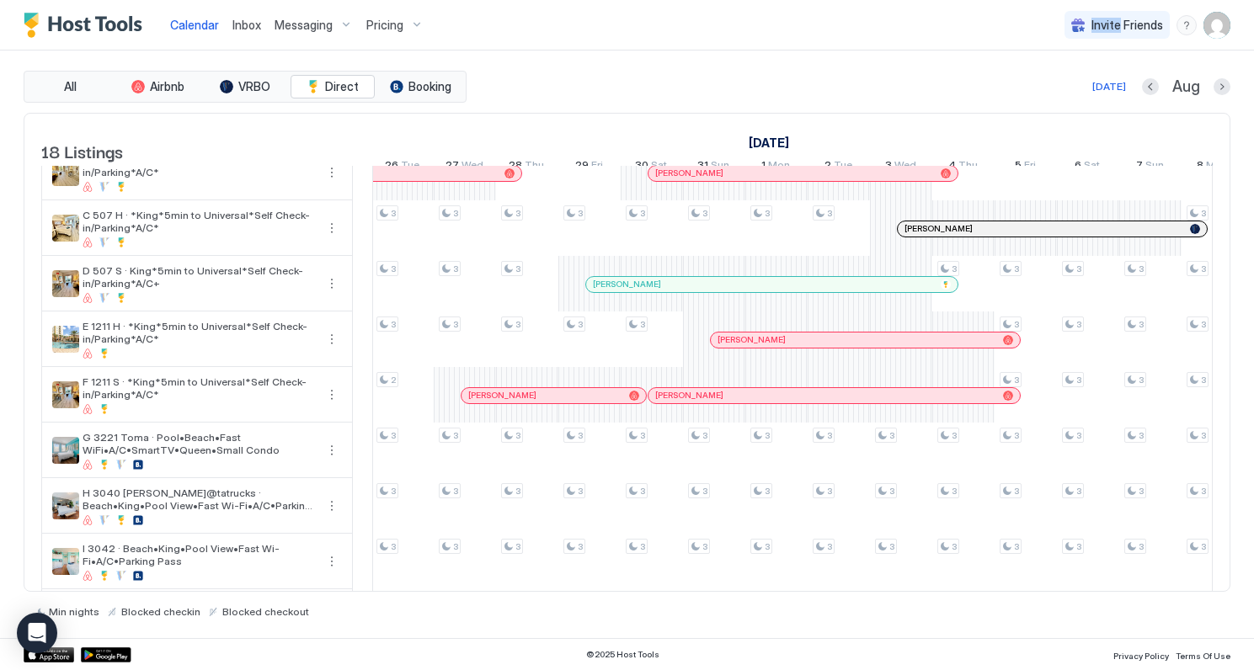
scroll to position [92, 0]
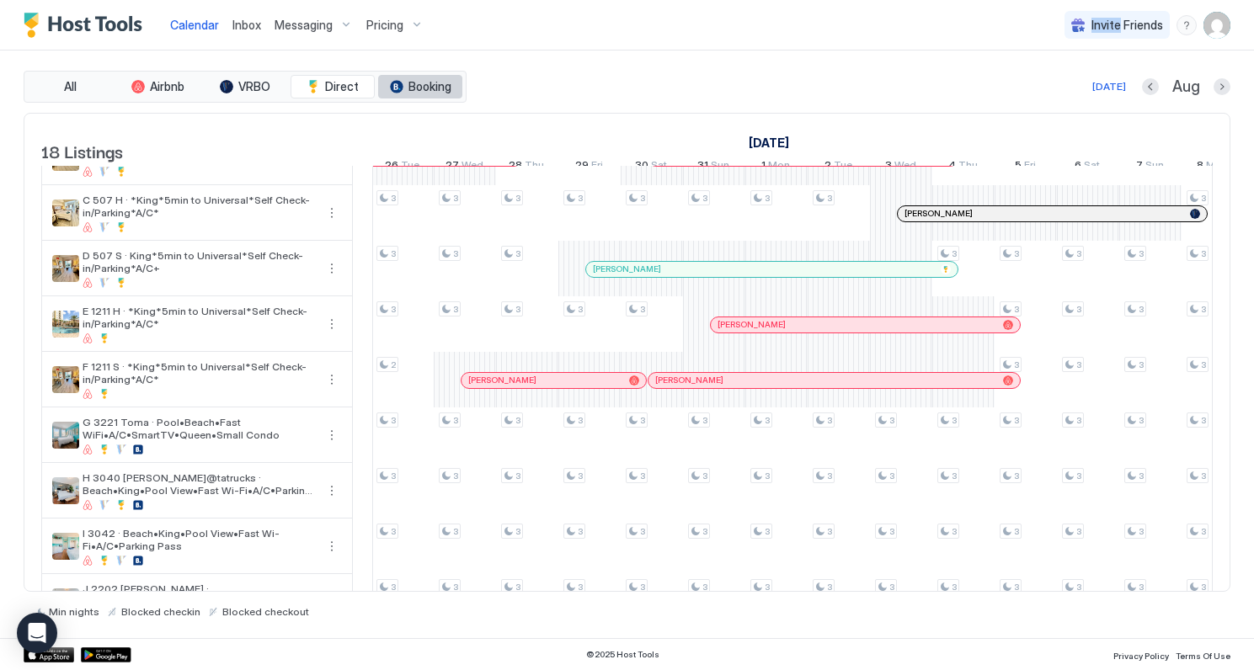
click at [426, 93] on button "Booking" at bounding box center [420, 87] width 84 height 24
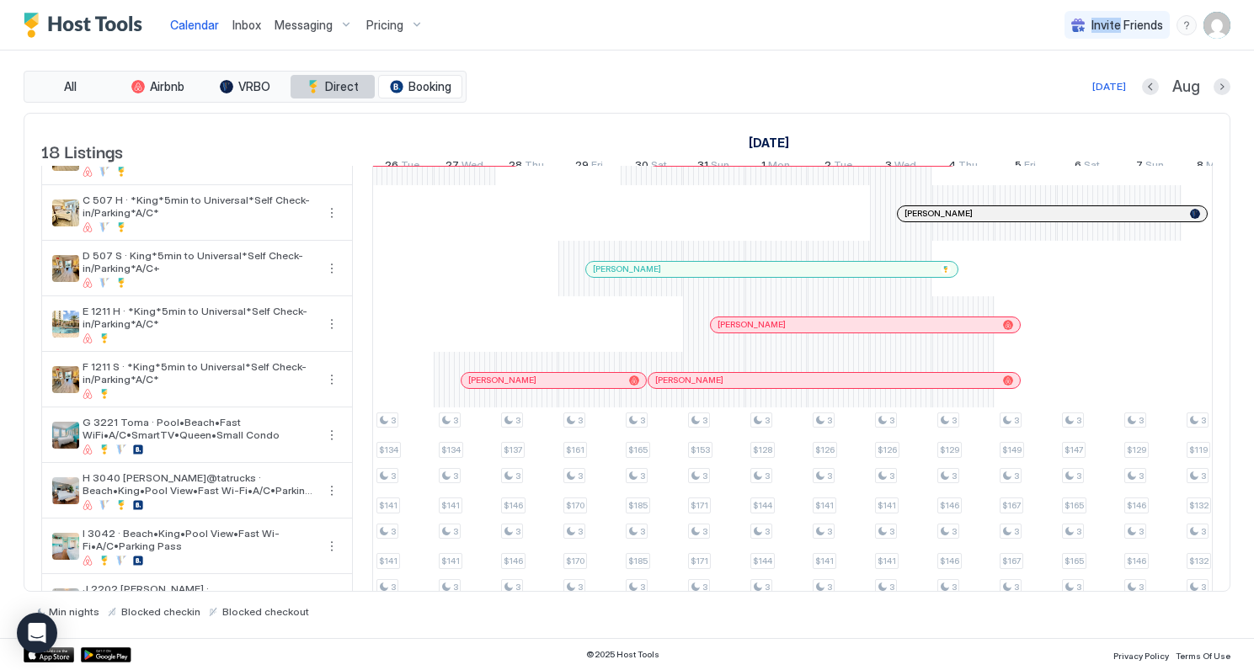
click at [343, 92] on span "Direct" at bounding box center [342, 86] width 34 height 15
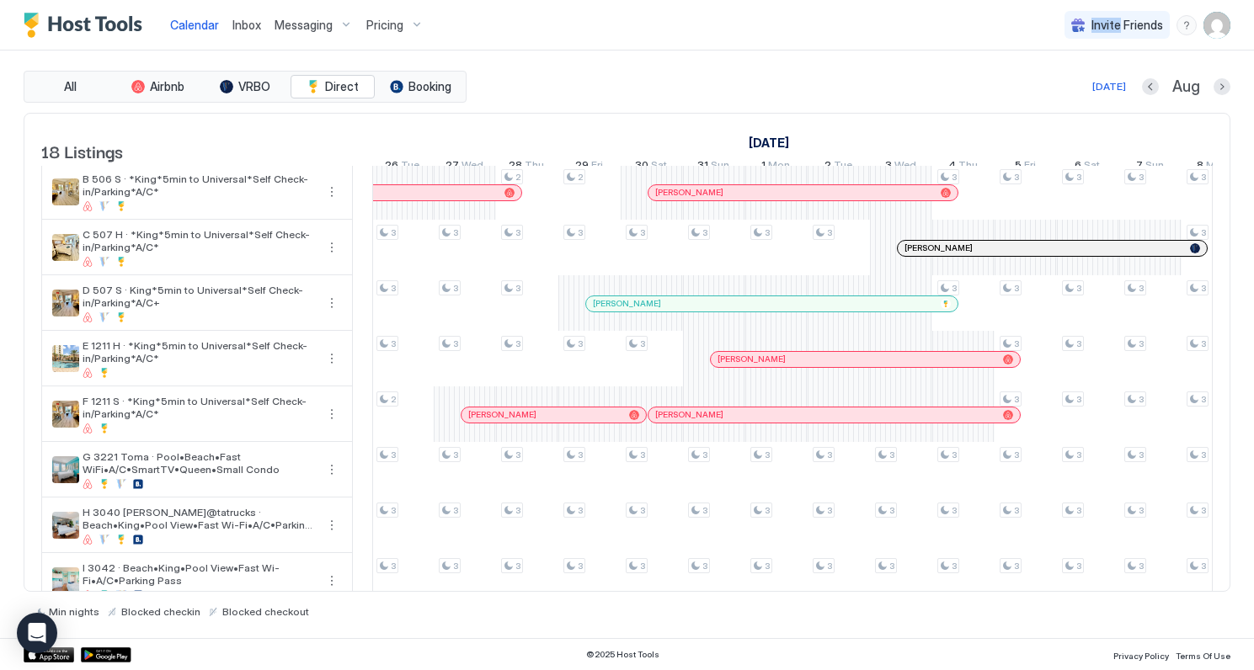
scroll to position [0, 0]
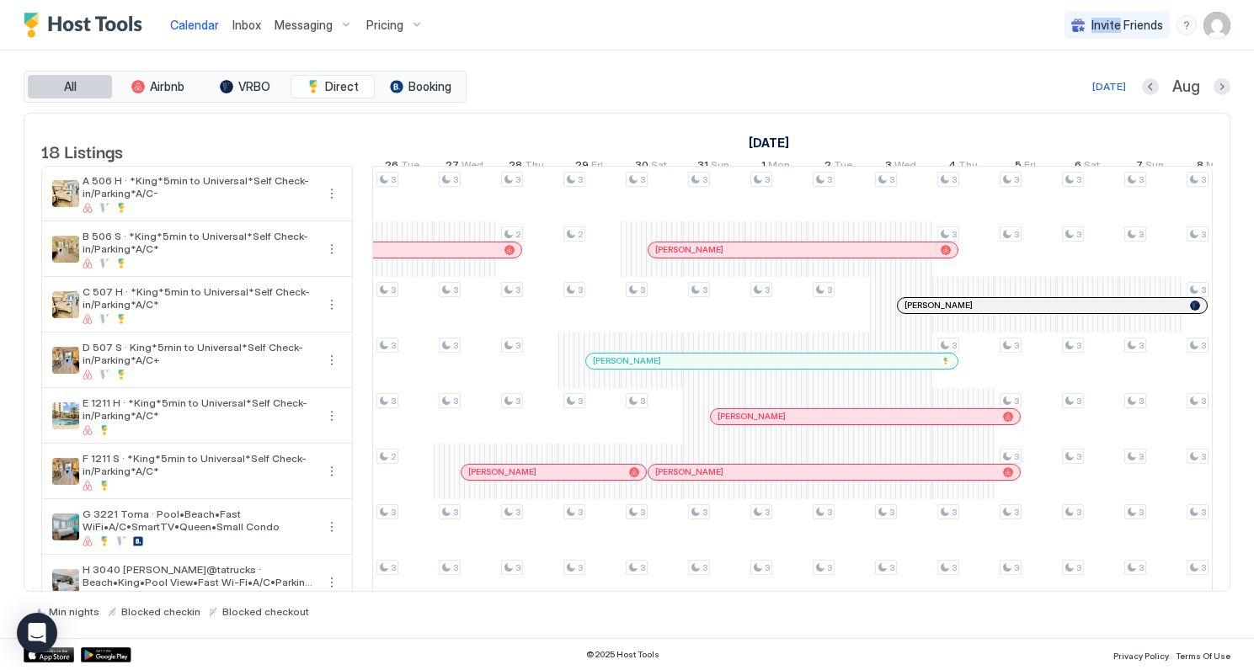
click at [65, 82] on span "All" at bounding box center [70, 86] width 13 height 15
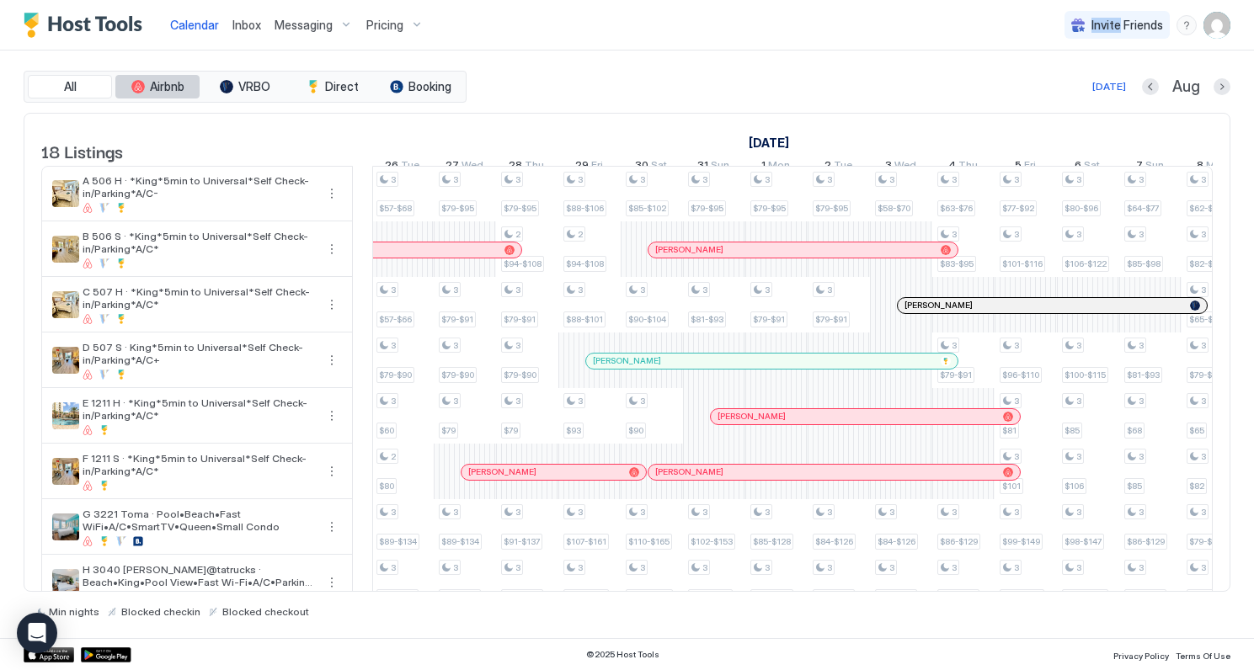
click at [175, 88] on span "Airbnb" at bounding box center [167, 86] width 35 height 15
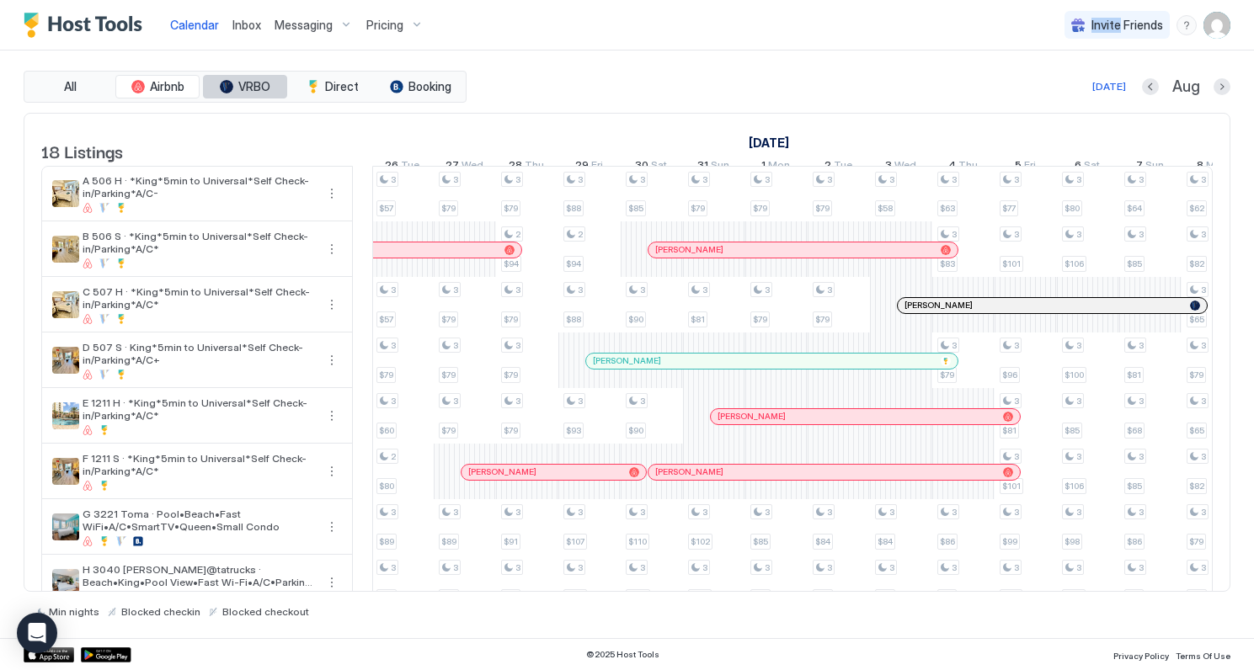
click at [246, 88] on span "VRBO" at bounding box center [254, 86] width 32 height 15
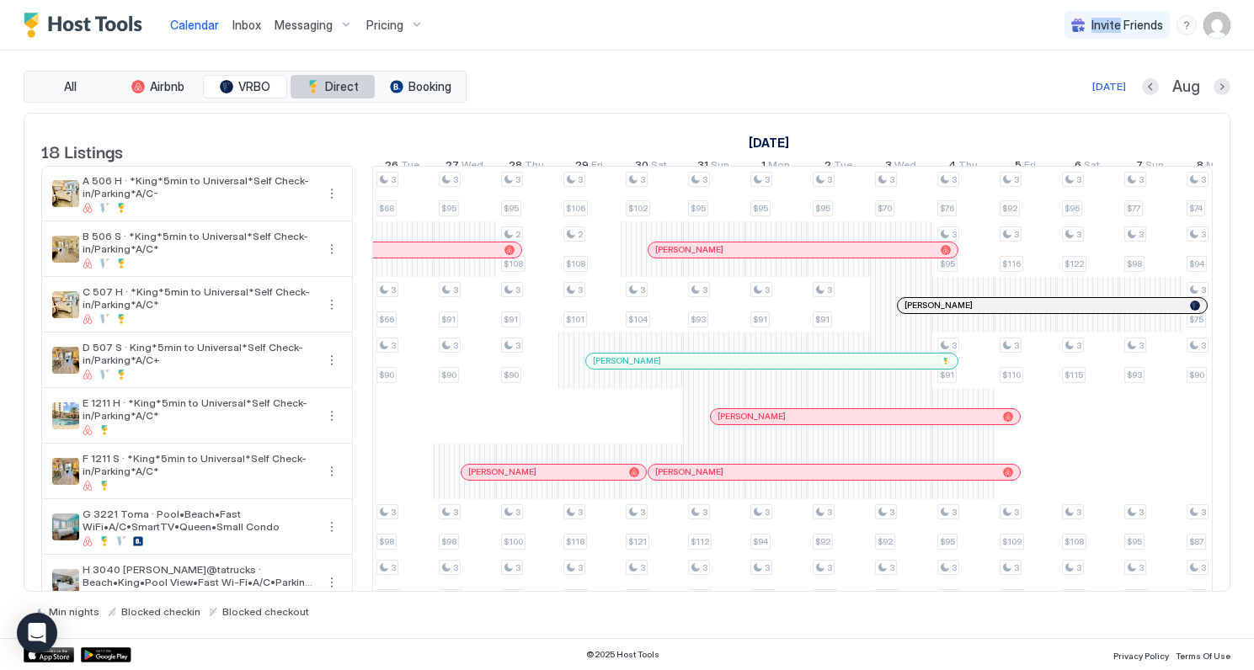
click at [330, 85] on span "Direct" at bounding box center [342, 86] width 34 height 15
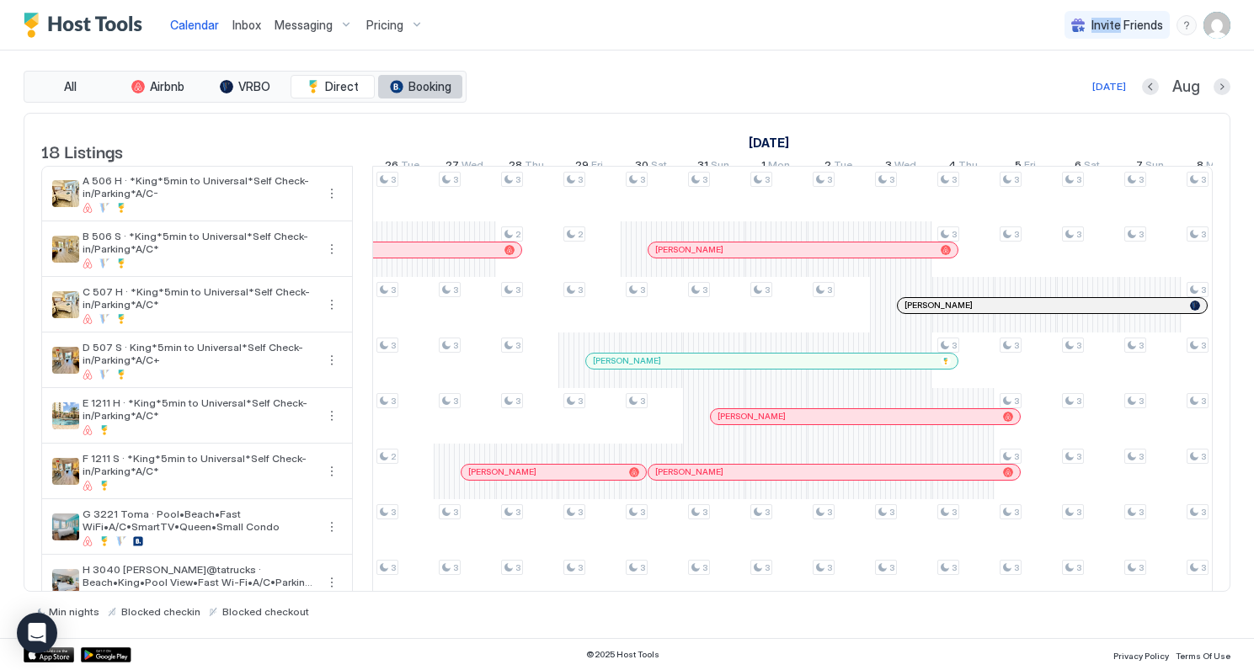
click at [419, 88] on span "Booking" at bounding box center [429, 86] width 43 height 15
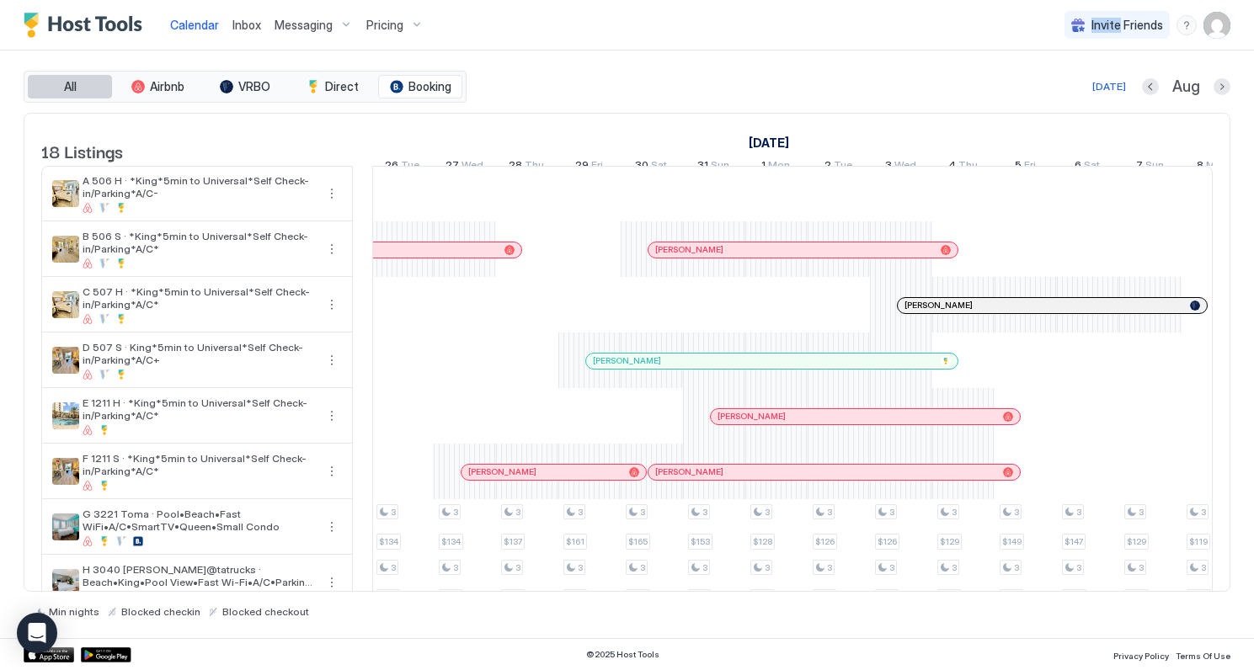
click at [74, 85] on span "All" at bounding box center [70, 86] width 13 height 15
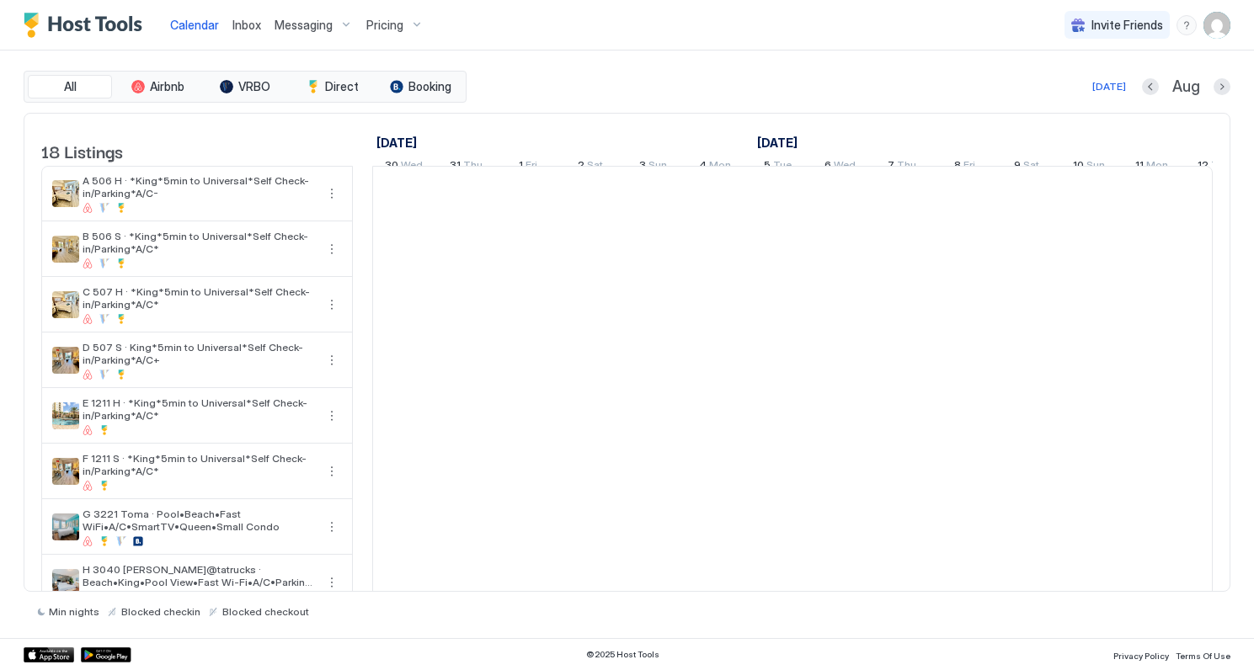
scroll to position [0, 935]
